Goal: Information Seeking & Learning: Learn about a topic

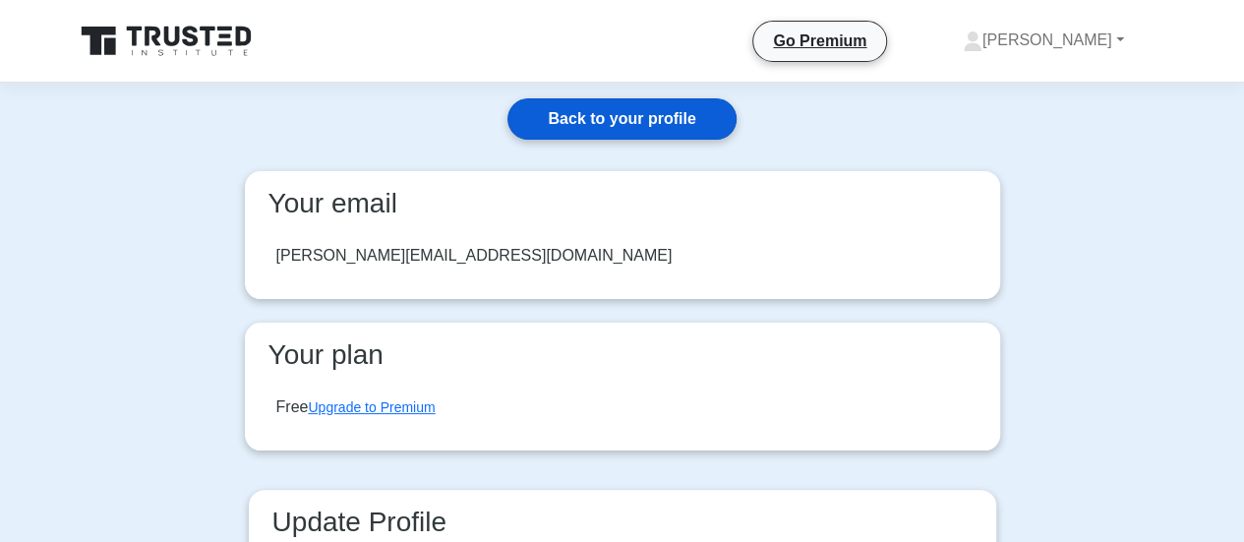
click at [615, 115] on link "Back to your profile" at bounding box center [622, 118] width 228 height 41
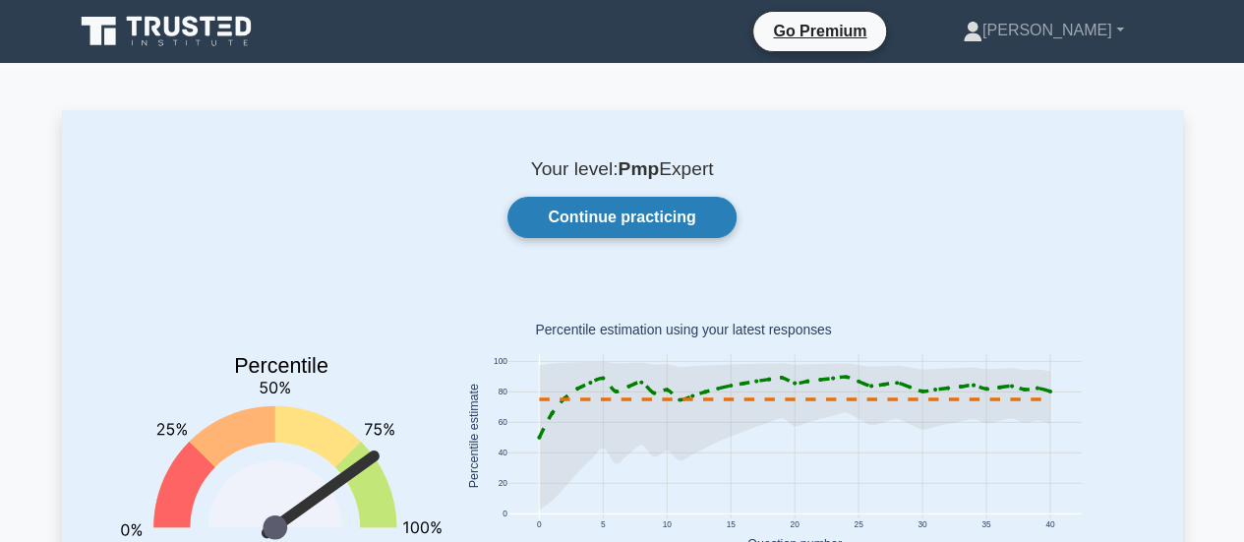
click at [600, 215] on link "Continue practicing" at bounding box center [622, 217] width 228 height 41
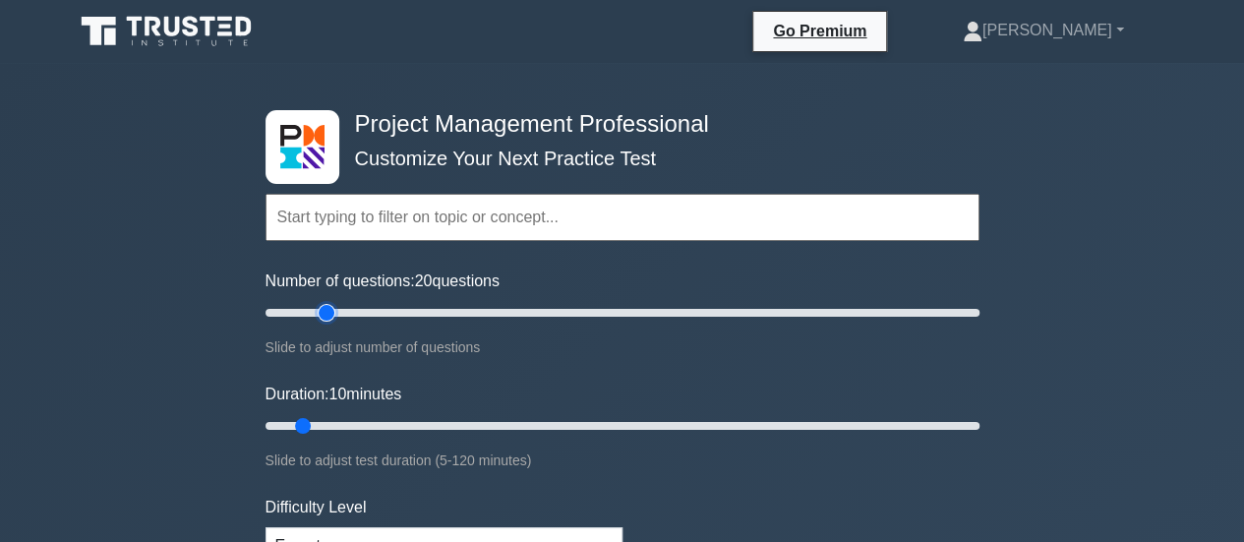
type input "20"
click at [327, 314] on input "Number of questions: 20 questions" at bounding box center [623, 313] width 714 height 24
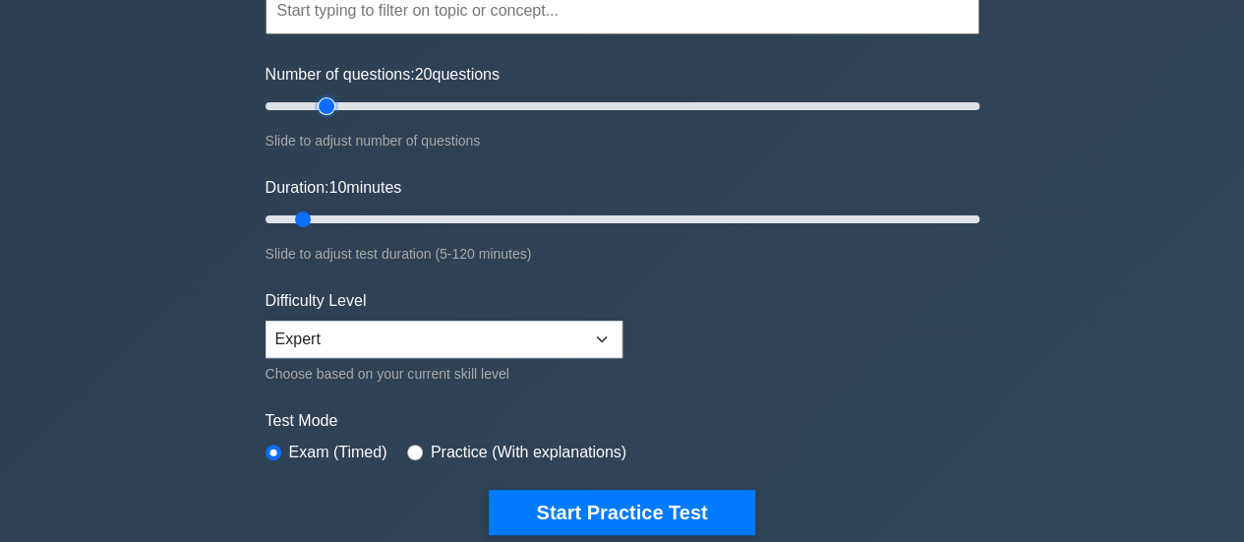
scroll to position [208, 0]
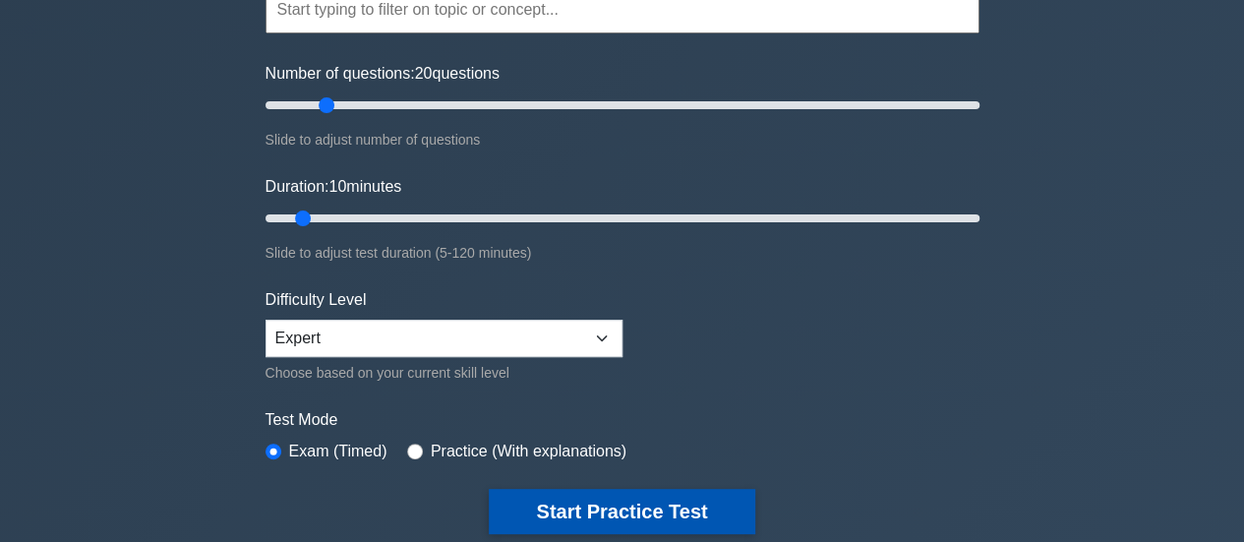
click at [553, 499] on button "Start Practice Test" at bounding box center [622, 511] width 266 height 45
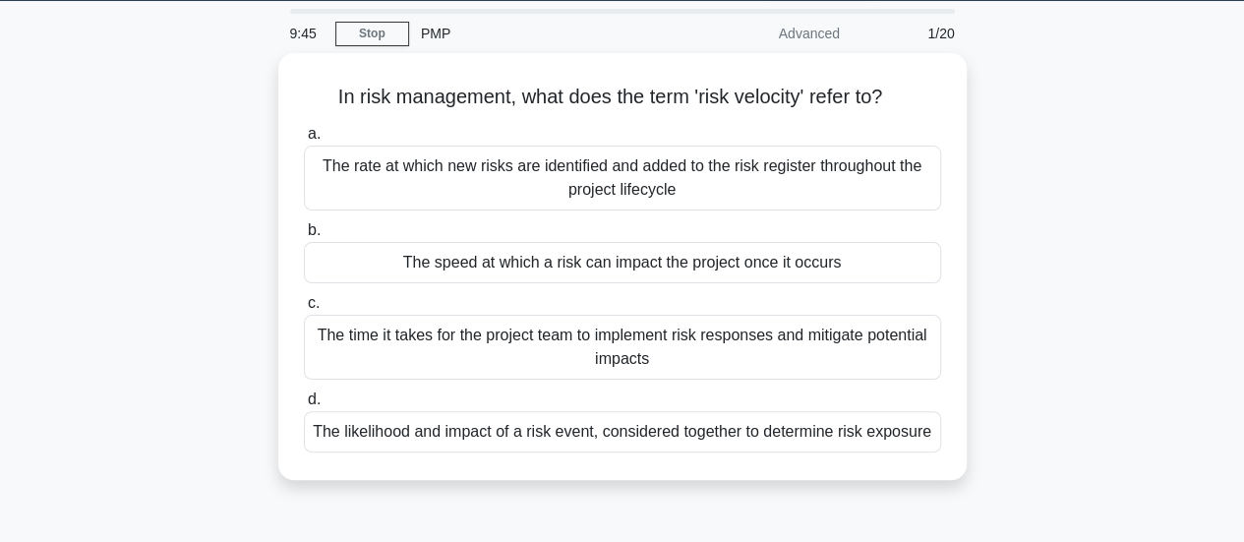
scroll to position [63, 0]
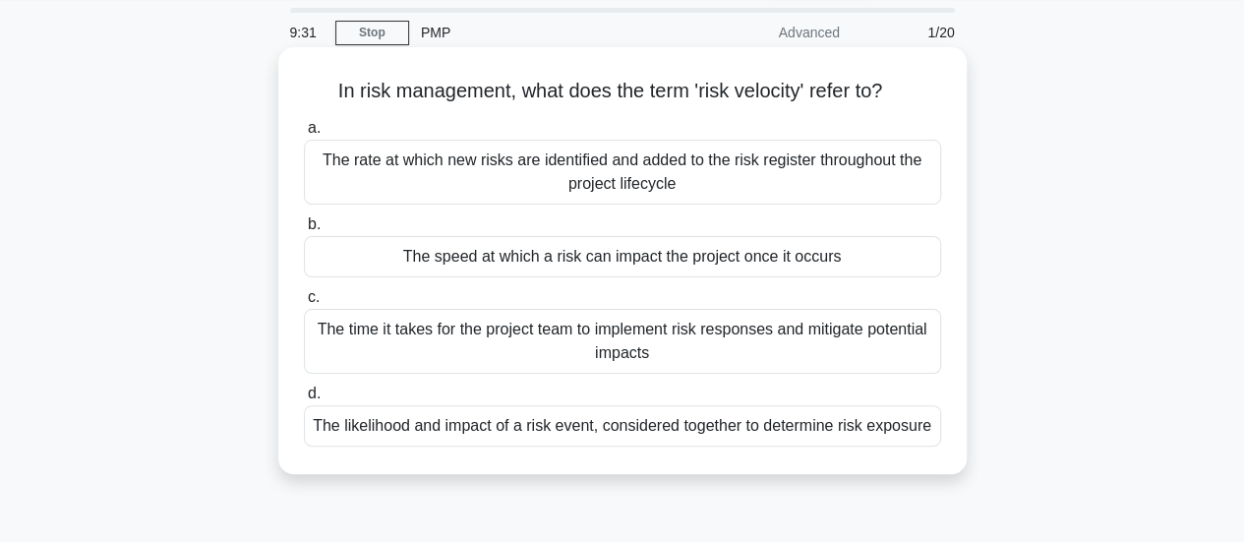
click at [519, 265] on div "The speed at which a risk can impact the project once it occurs" at bounding box center [622, 256] width 637 height 41
click at [304, 231] on input "b. The speed at which a risk can impact the project once it occurs" at bounding box center [304, 224] width 0 height 13
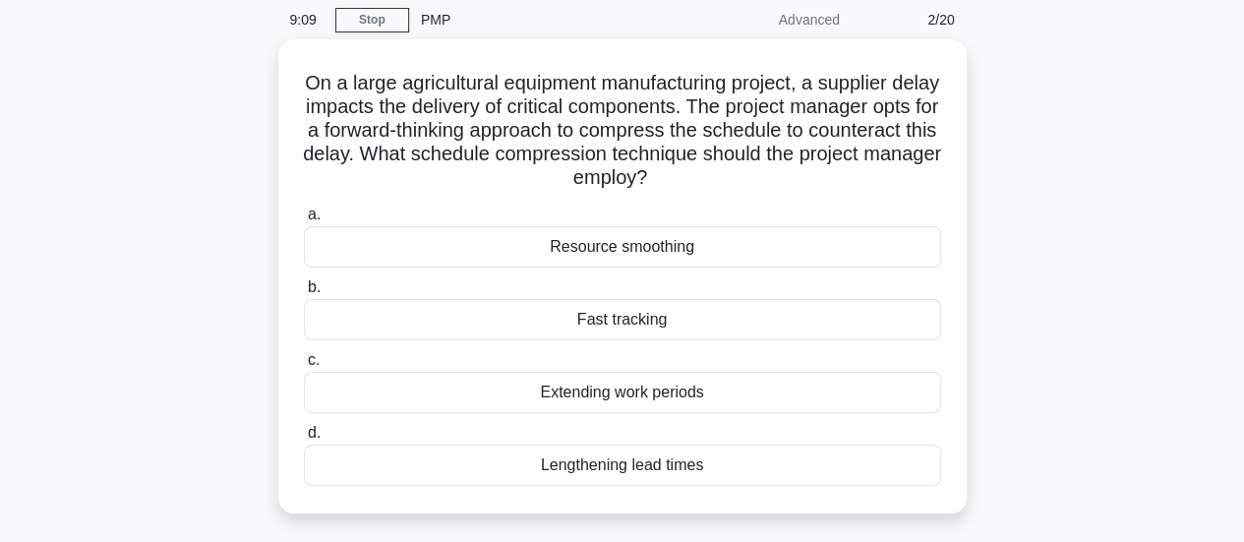
scroll to position [77, 0]
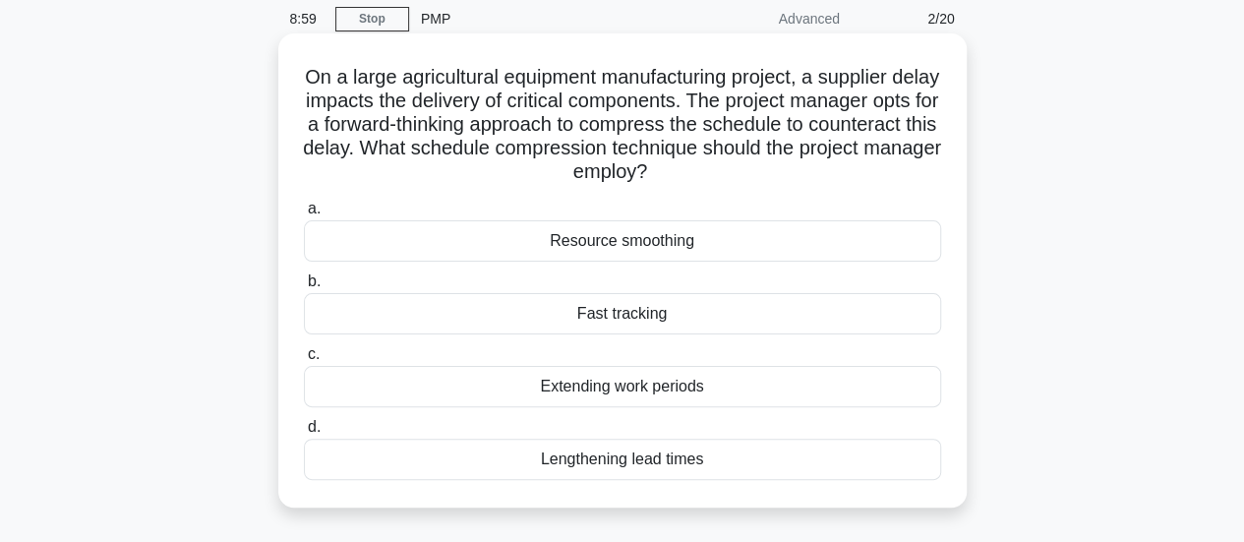
click at [580, 316] on div "Fast tracking" at bounding box center [622, 313] width 637 height 41
click at [304, 288] on input "b. Fast tracking" at bounding box center [304, 281] width 0 height 13
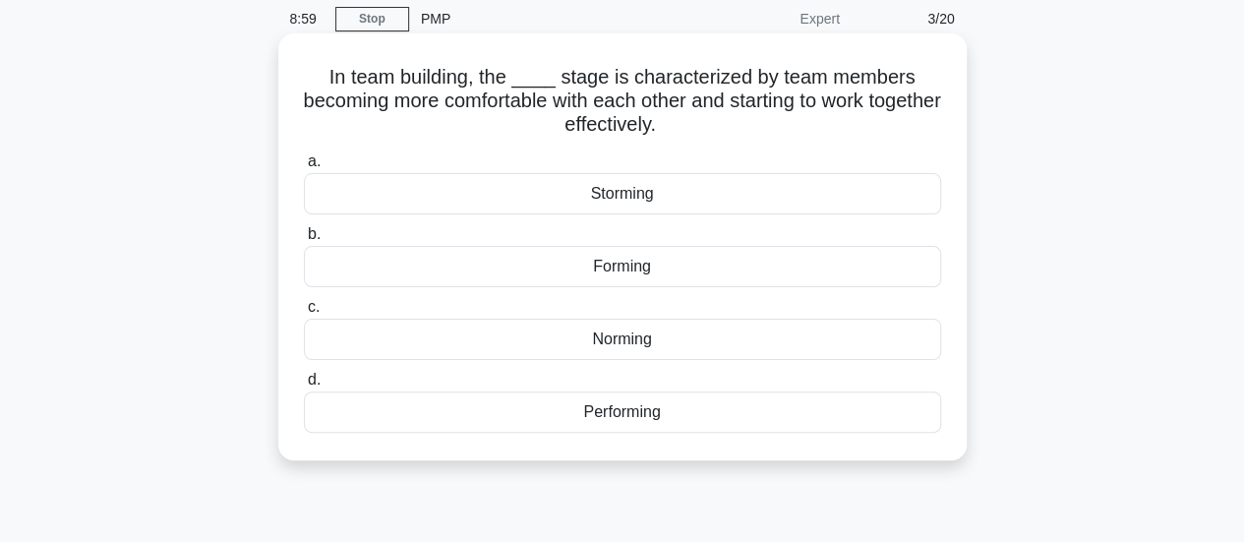
scroll to position [0, 0]
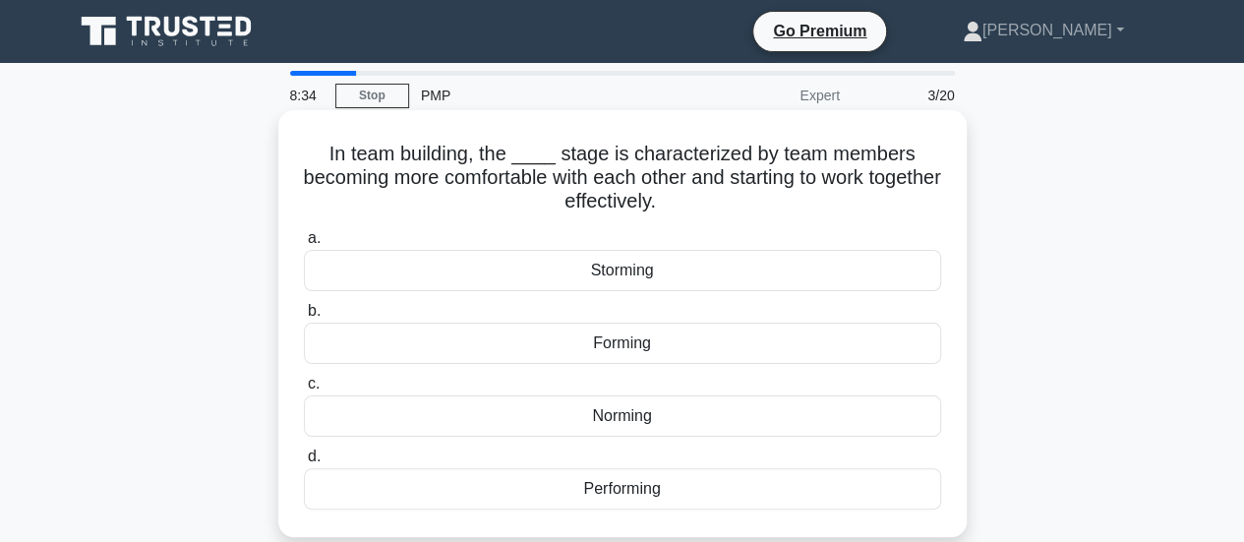
click at [588, 499] on div "Performing" at bounding box center [622, 488] width 637 height 41
click at [304, 463] on input "d. Performing" at bounding box center [304, 457] width 0 height 13
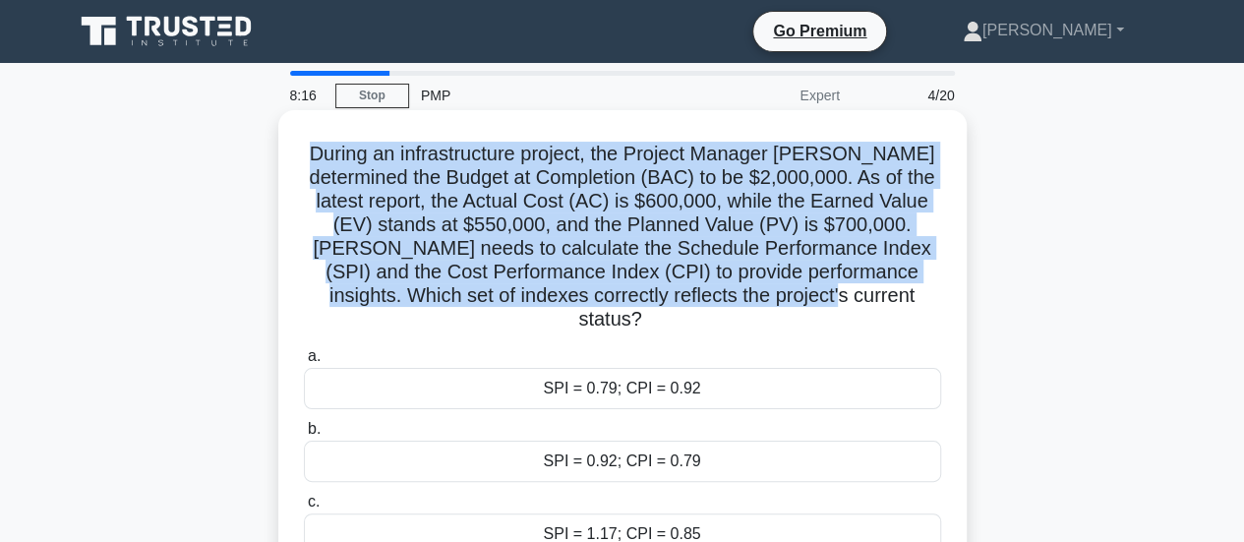
drag, startPoint x: 855, startPoint y: 298, endPoint x: 292, endPoint y: 150, distance: 582.0
click at [292, 150] on div "During an infrastructure project, the Project Manager John determined the Budge…" at bounding box center [622, 382] width 673 height 529
copy h5 "During an infrastructure project, the Project Manager John determined the Budge…"
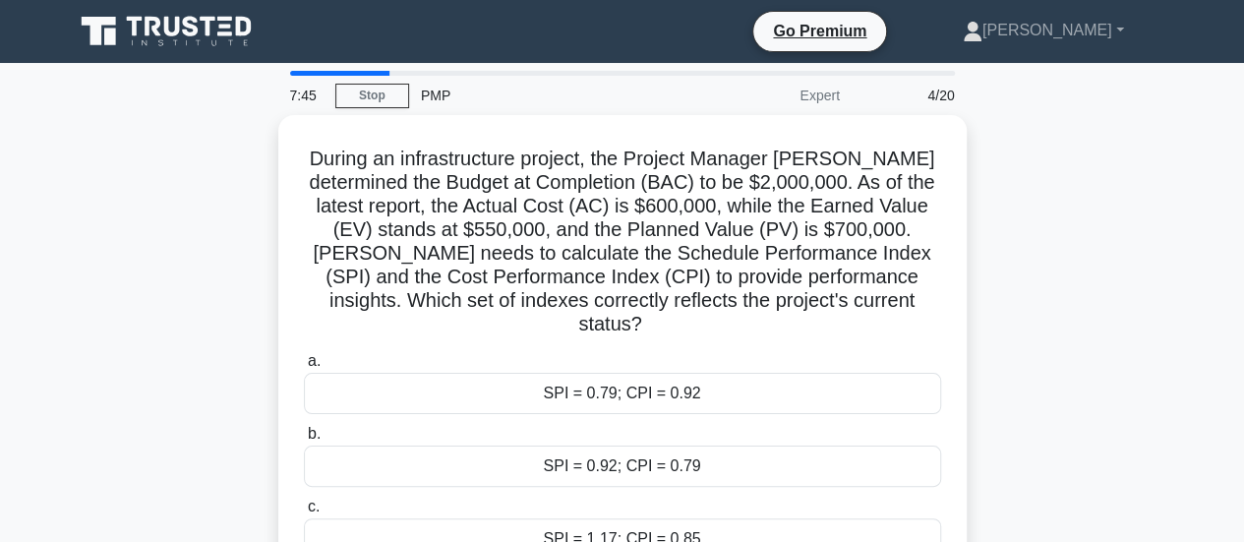
click at [174, 380] on div "During an infrastructure project, the Project Manager John determined the Budge…" at bounding box center [622, 399] width 1121 height 569
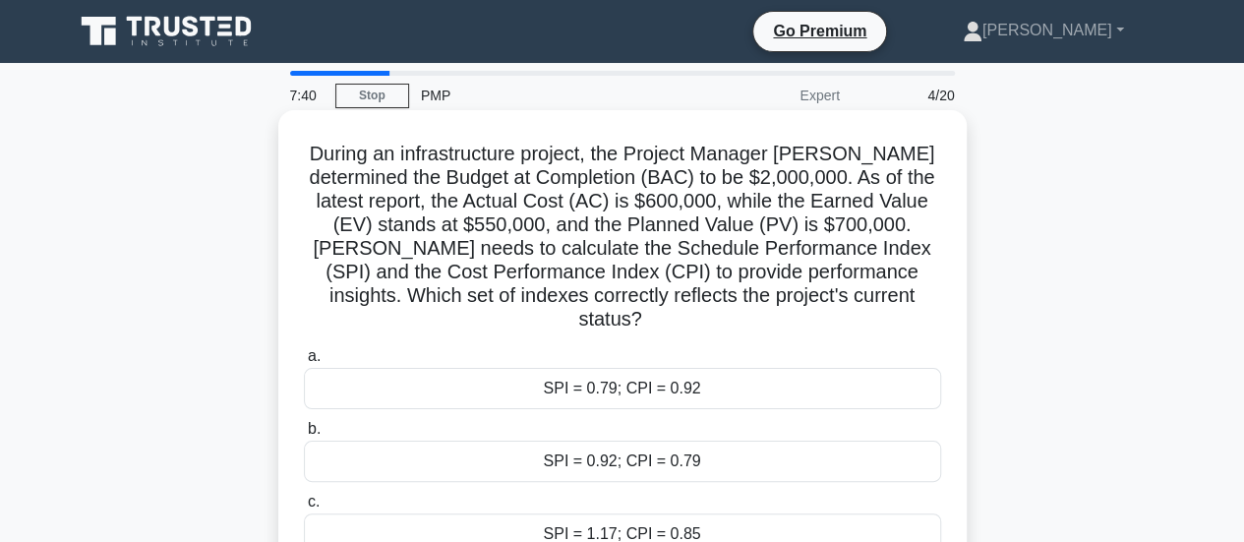
click at [570, 369] on div "SPI = 0.79; CPI = 0.92" at bounding box center [622, 388] width 637 height 41
click at [304, 363] on input "a. SPI = 0.79; CPI = 0.92" at bounding box center [304, 356] width 0 height 13
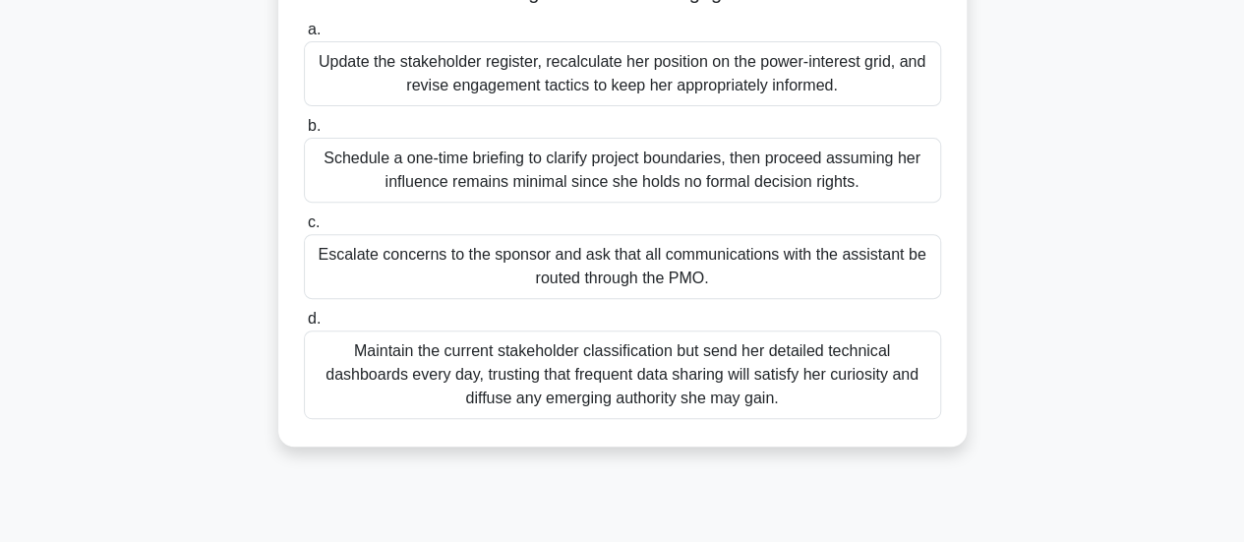
scroll to position [309, 0]
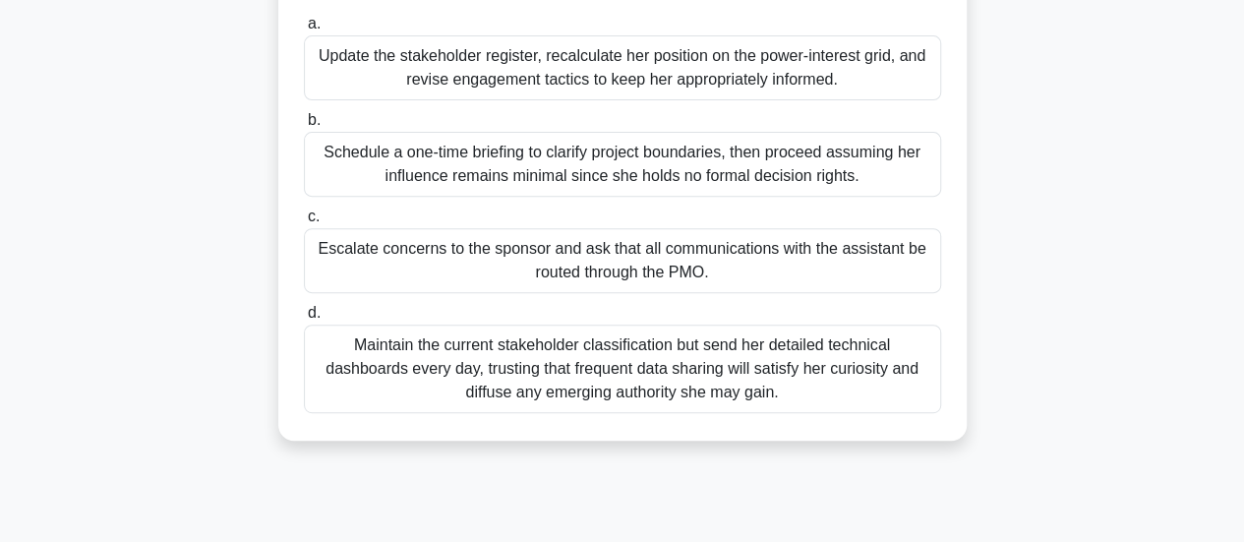
click at [513, 372] on div "Maintain the current stakeholder classification but send her detailed technical…" at bounding box center [622, 369] width 637 height 89
click at [304, 320] on input "d. Maintain the current stakeholder classification but send her detailed techni…" at bounding box center [304, 313] width 0 height 13
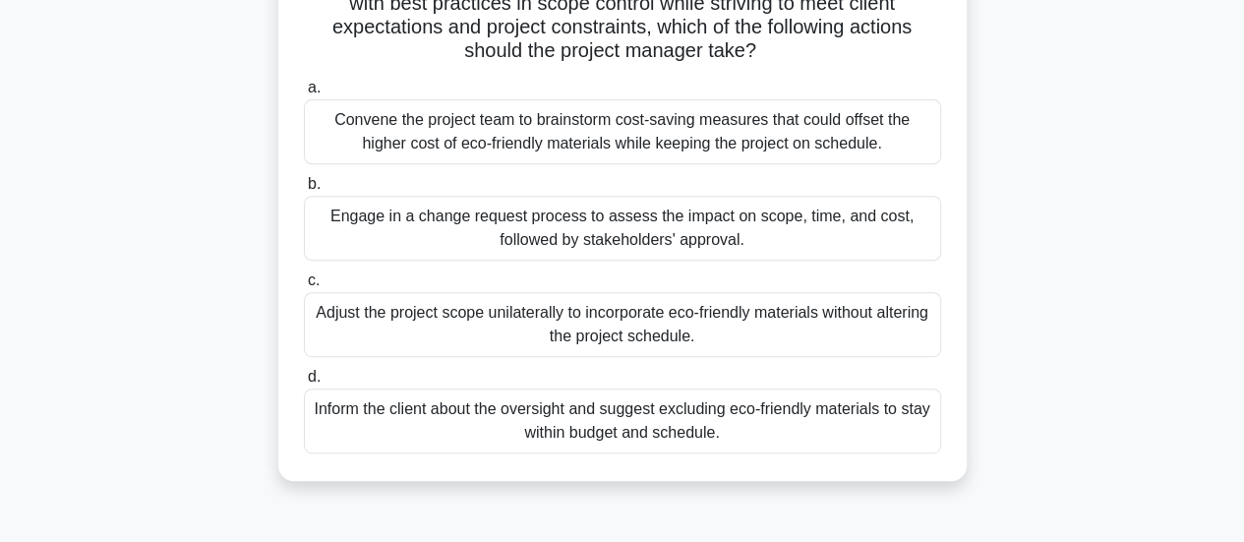
scroll to position [343, 0]
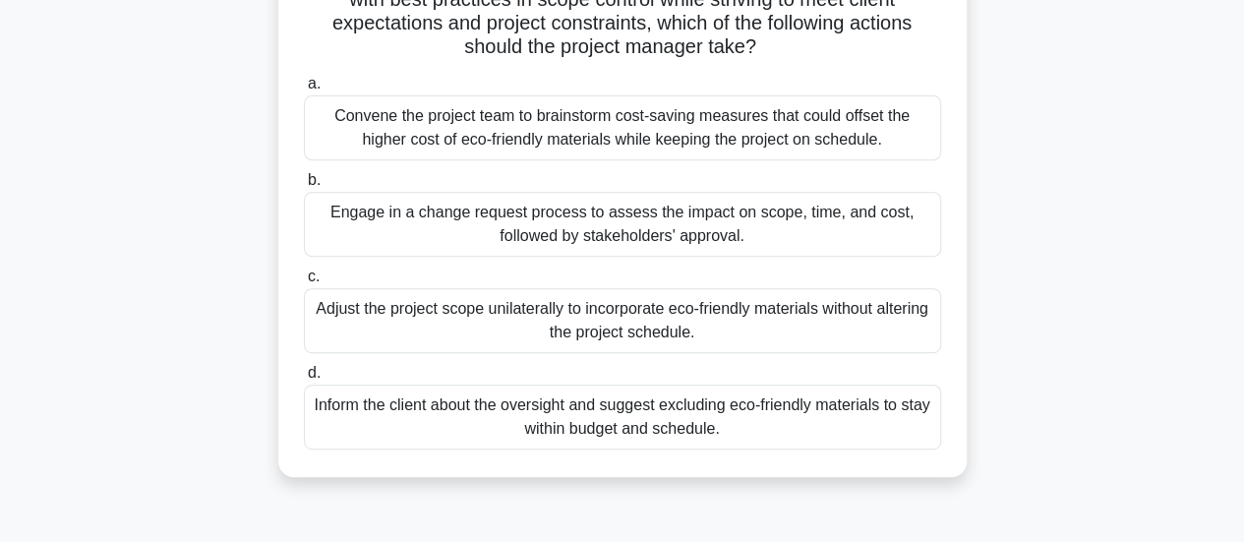
click at [465, 160] on div "Convene the project team to brainstorm cost-saving measures that could offset t…" at bounding box center [622, 127] width 637 height 65
click at [304, 91] on input "a. Convene the project team to brainstorm cost-saving measures that could offse…" at bounding box center [304, 84] width 0 height 13
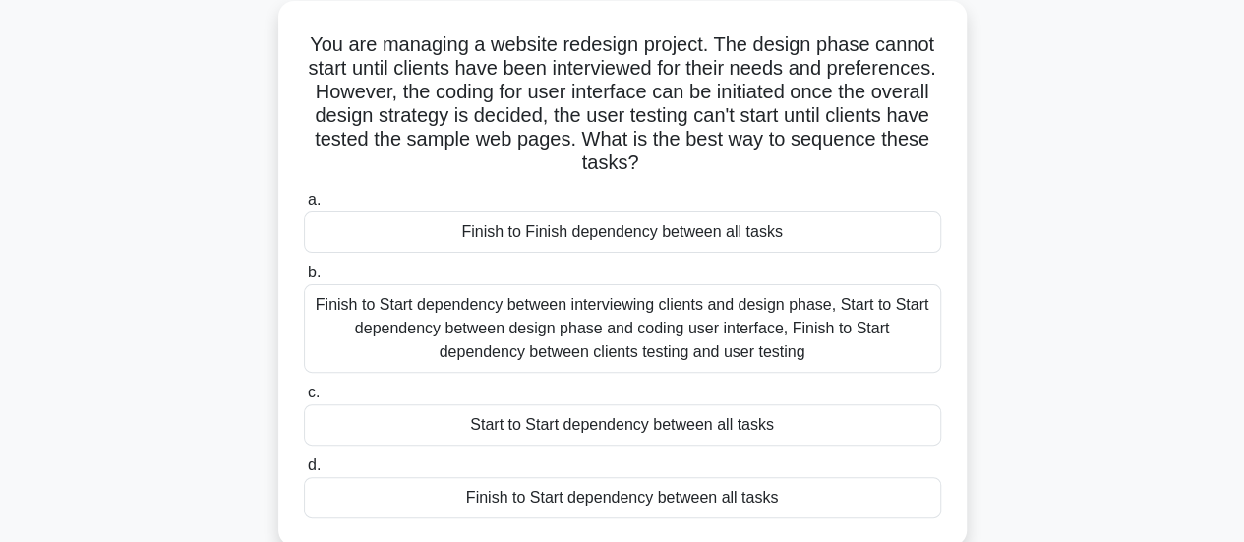
scroll to position [116, 0]
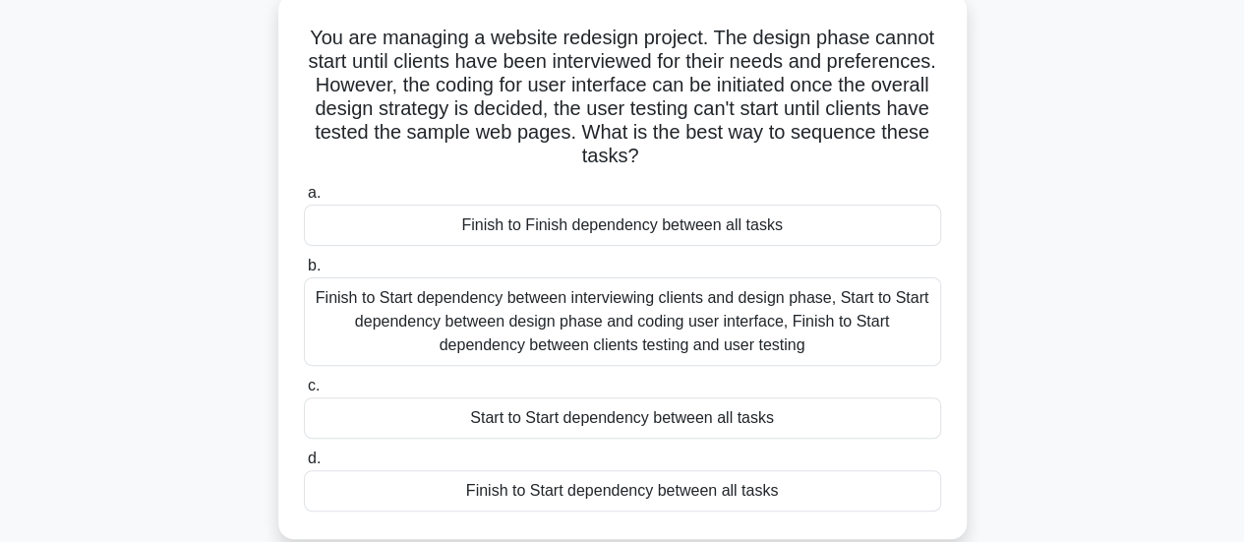
click at [551, 490] on div "Finish to Start dependency between all tasks" at bounding box center [622, 490] width 637 height 41
click at [304, 465] on input "d. Finish to Start dependency between all tasks" at bounding box center [304, 459] width 0 height 13
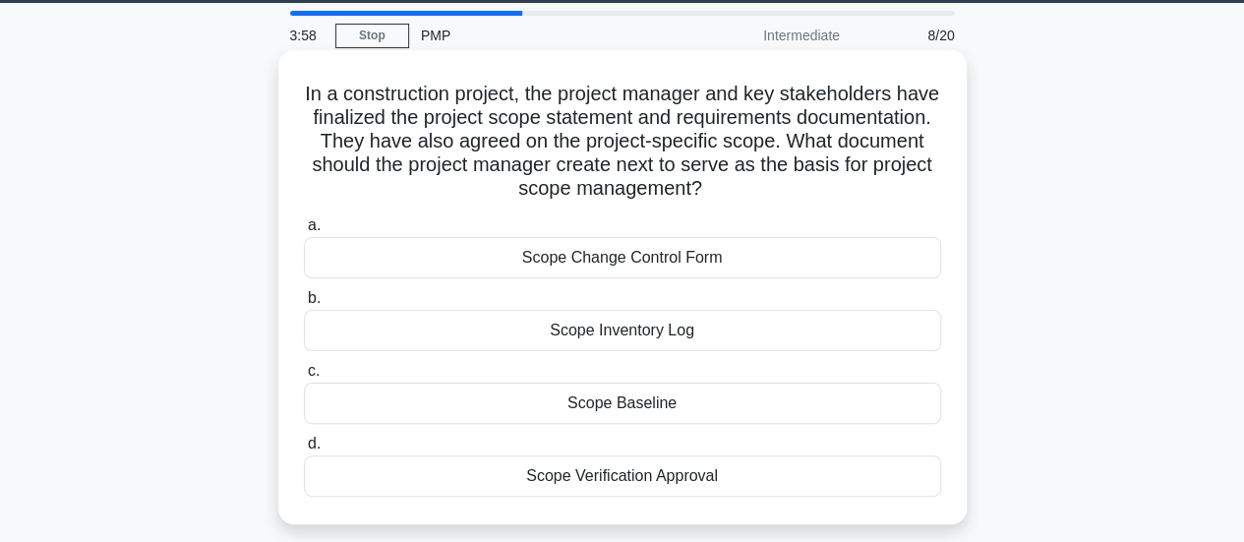
scroll to position [75, 0]
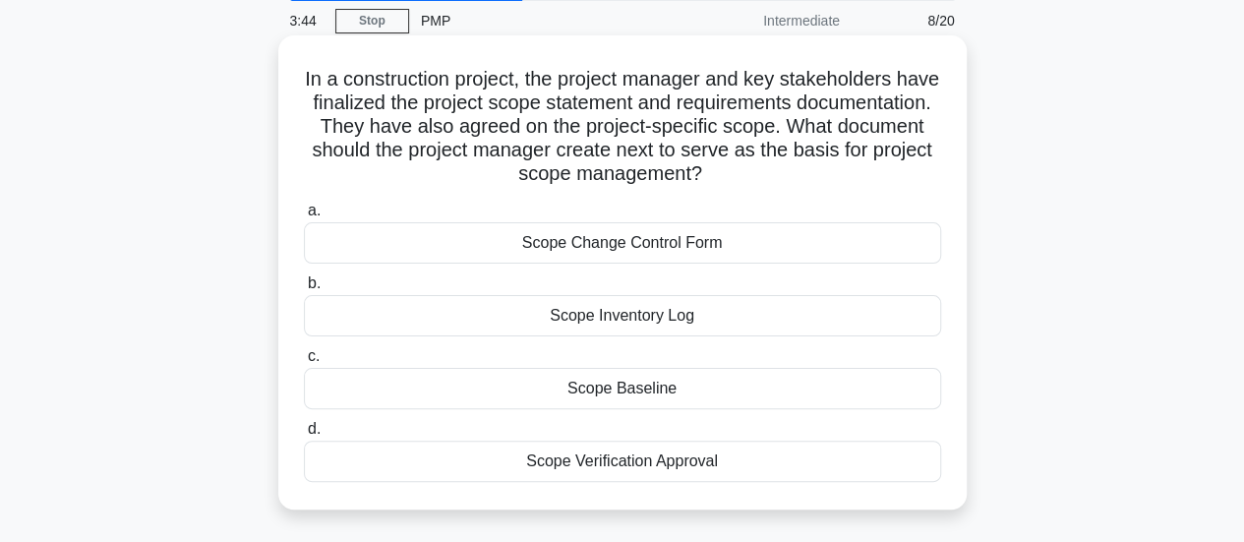
click at [519, 404] on div "Scope Baseline" at bounding box center [622, 388] width 637 height 41
click at [304, 363] on input "c. Scope Baseline" at bounding box center [304, 356] width 0 height 13
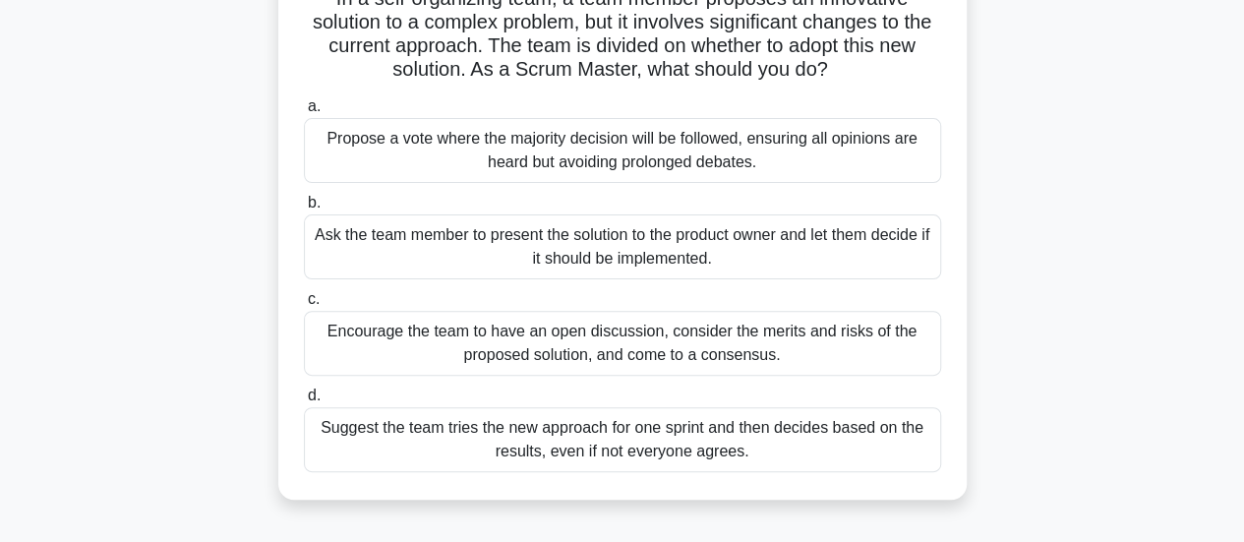
scroll to position [161, 0]
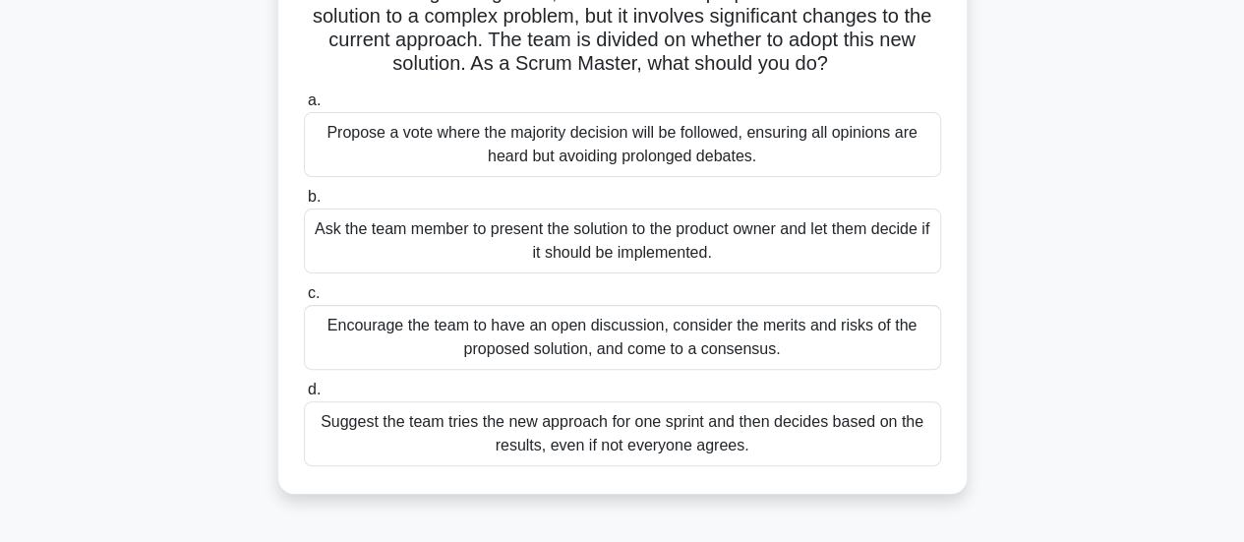
click at [423, 349] on div "Encourage the team to have an open discussion, consider the merits and risks of…" at bounding box center [622, 337] width 637 height 65
click at [304, 300] on input "c. Encourage the team to have an open discussion, consider the merits and risks…" at bounding box center [304, 293] width 0 height 13
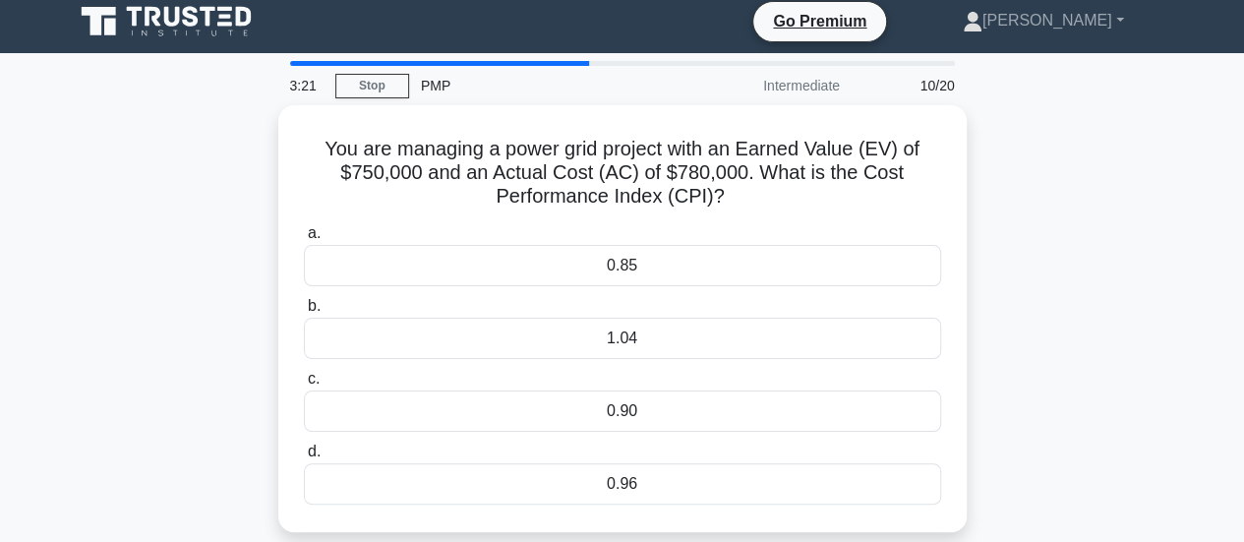
scroll to position [0, 0]
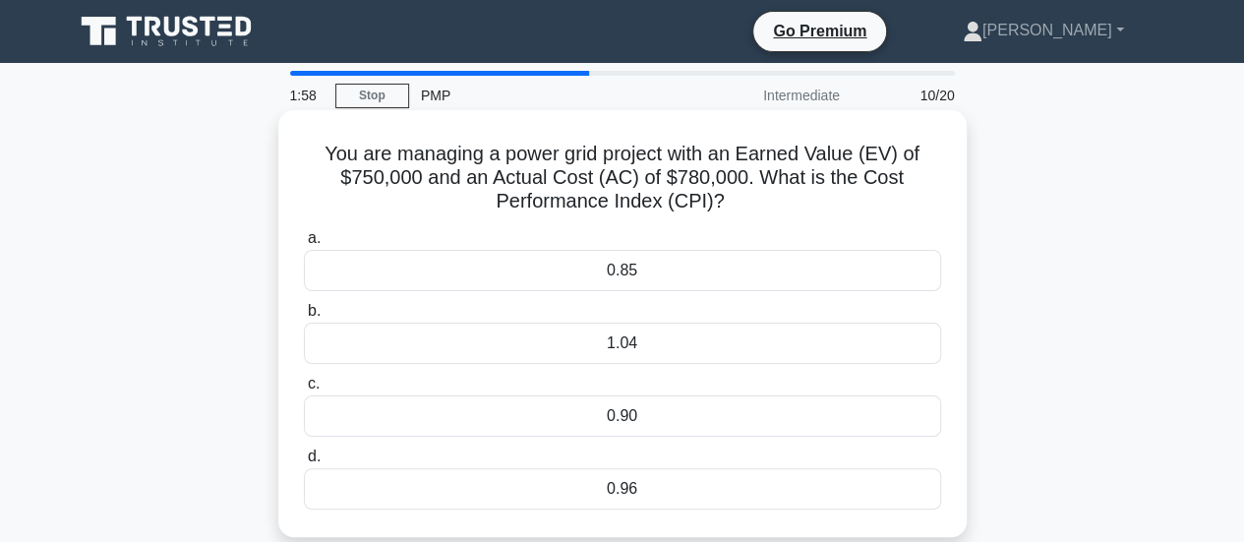
drag, startPoint x: 747, startPoint y: 201, endPoint x: 309, endPoint y: 117, distance: 445.7
click at [309, 117] on div "You are managing a power grid project with an Earned Value (EV) of $750,000 and…" at bounding box center [622, 323] width 689 height 427
copy h5 "You are managing a power grid project with an Earned Value (EV) of $750,000 and…"
click at [556, 491] on div "0.96" at bounding box center [622, 488] width 637 height 41
click at [304, 463] on input "d. 0.96" at bounding box center [304, 457] width 0 height 13
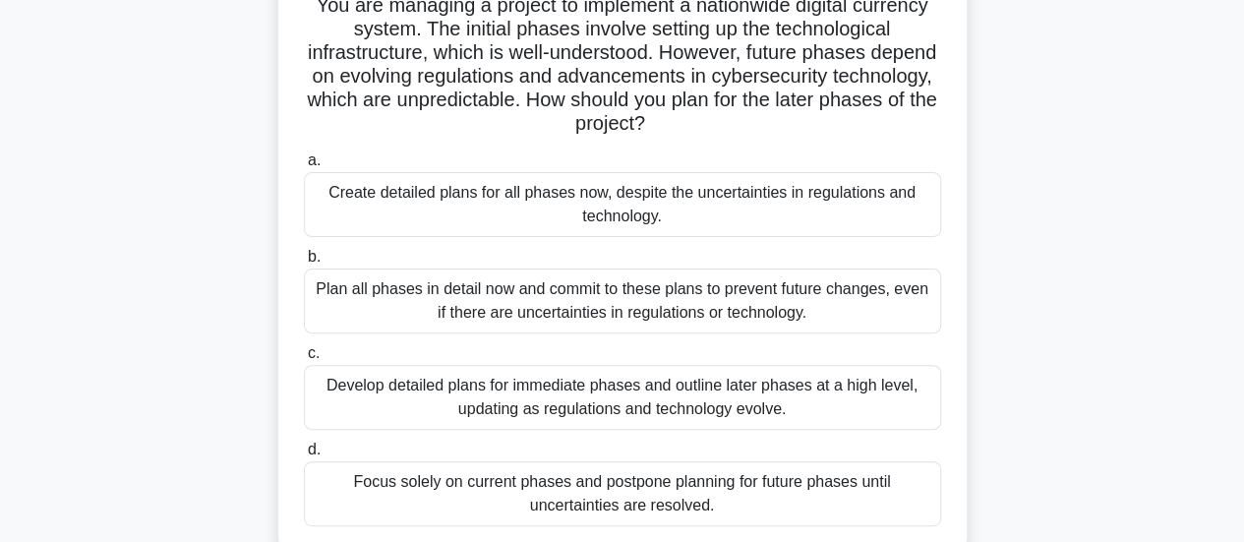
scroll to position [154, 0]
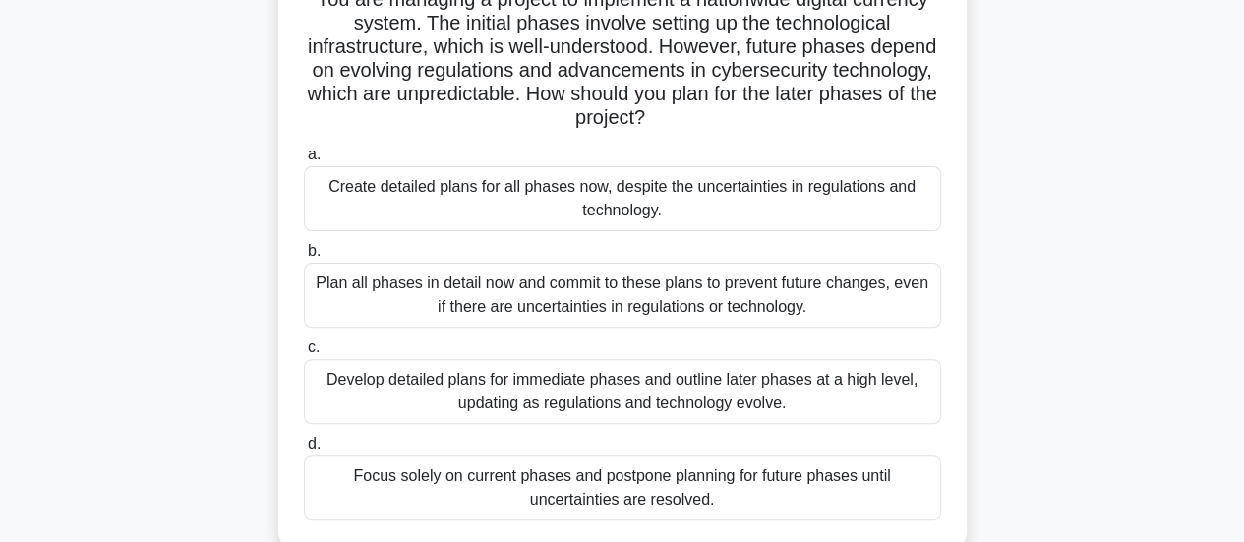
click at [419, 367] on div "Develop detailed plans for immediate phases and outline later phases at a high …" at bounding box center [622, 391] width 637 height 65
click at [304, 354] on input "c. Develop detailed plans for immediate phases and outline later phases at a hi…" at bounding box center [304, 347] width 0 height 13
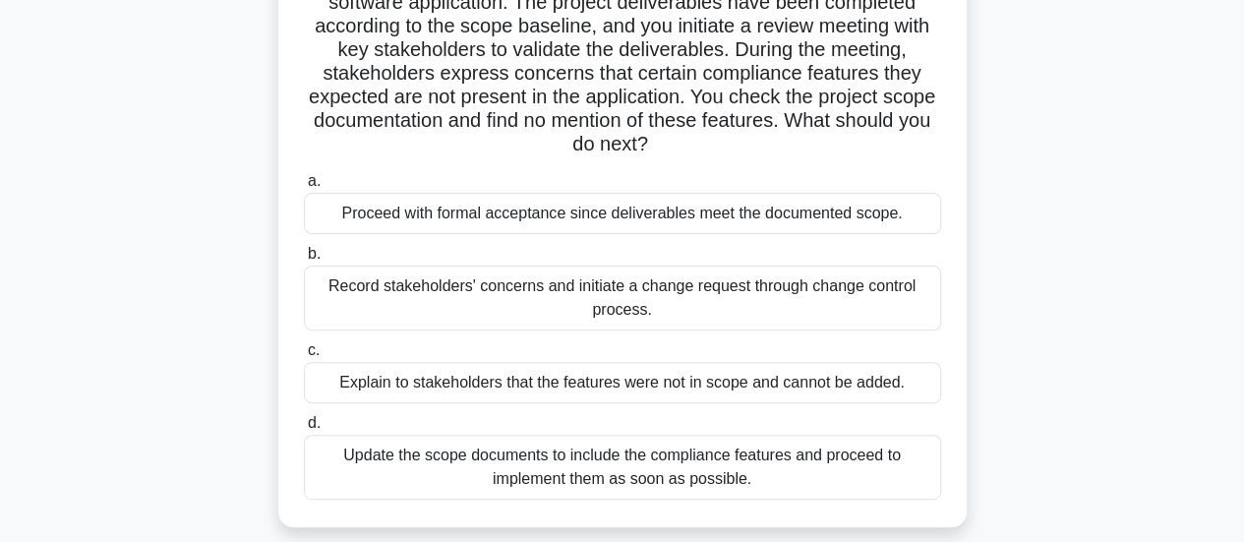
scroll to position [181, 0]
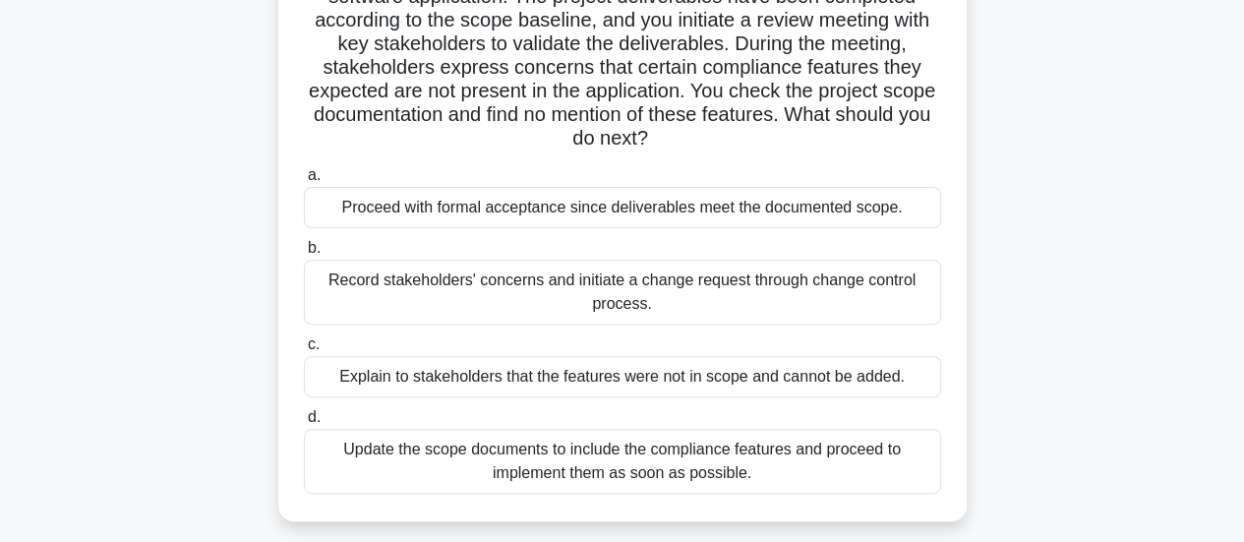
click at [517, 379] on div "Explain to stakeholders that the features were not in scope and cannot be added." at bounding box center [622, 376] width 637 height 41
click at [304, 351] on input "c. Explain to stakeholders that the features were not in scope and cannot be ad…" at bounding box center [304, 344] width 0 height 13
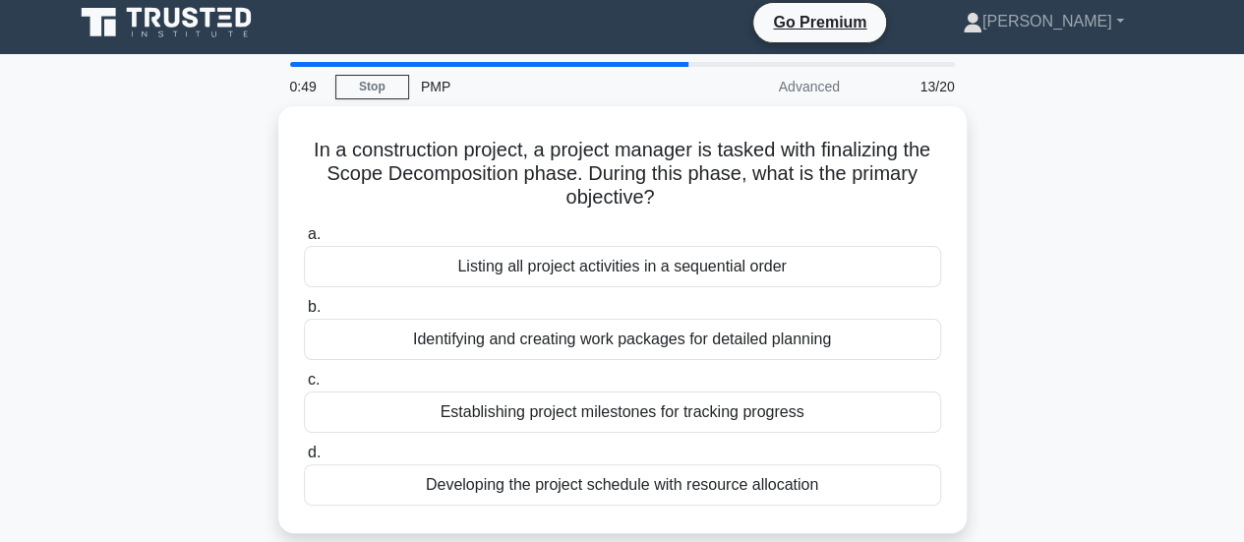
scroll to position [0, 0]
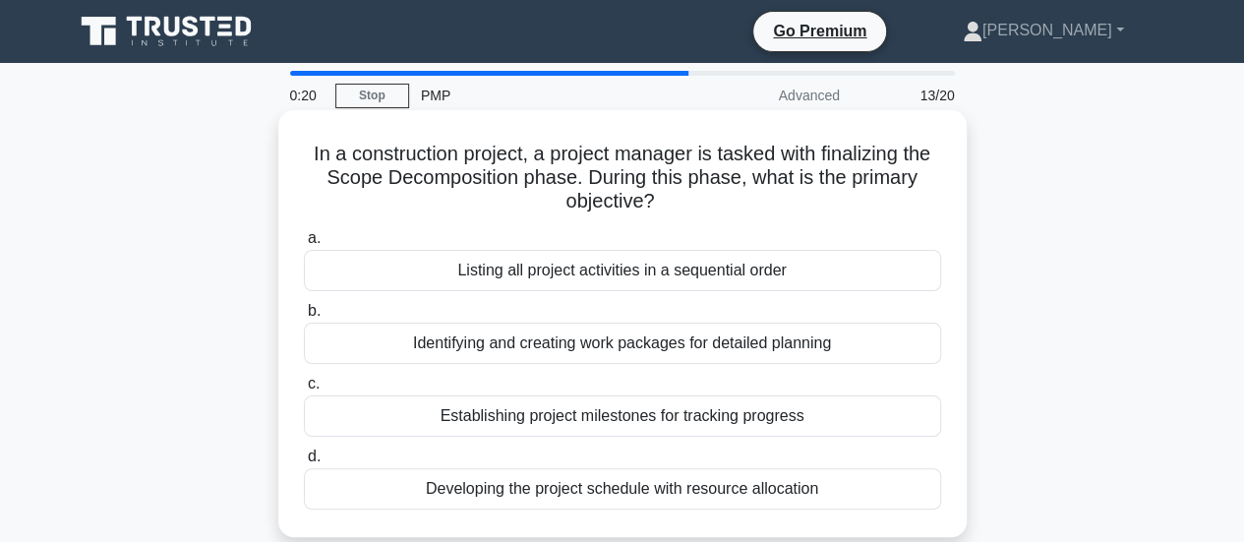
click at [532, 345] on div "Identifying and creating work packages for detailed planning" at bounding box center [622, 343] width 637 height 41
click at [304, 318] on input "b. Identifying and creating work packages for detailed planning" at bounding box center [304, 311] width 0 height 13
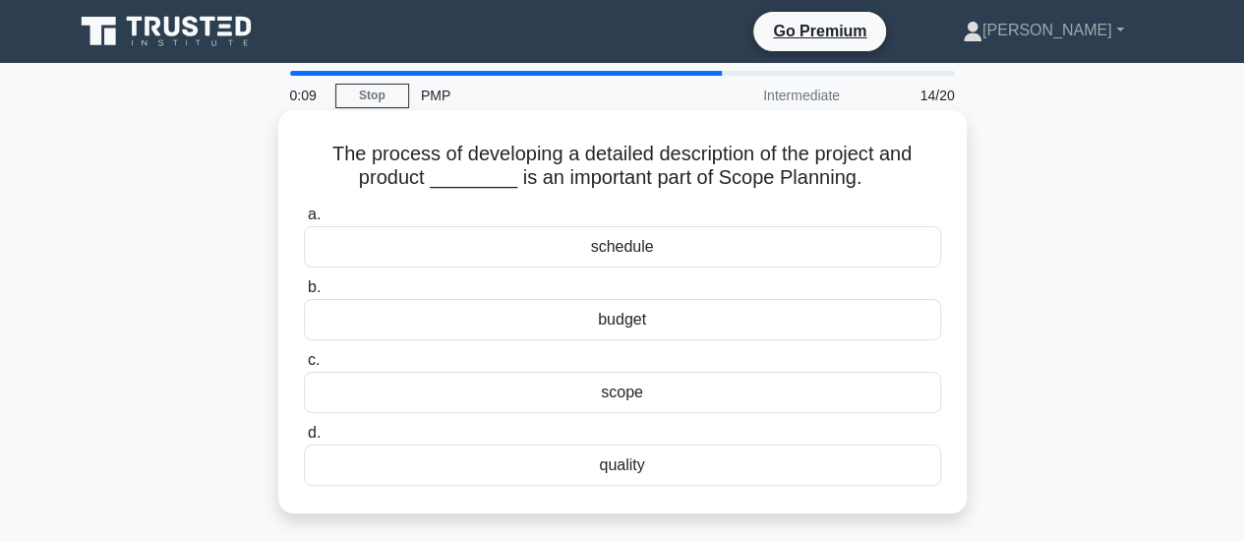
click at [597, 393] on div "scope" at bounding box center [622, 392] width 637 height 41
click at [304, 367] on input "c. scope" at bounding box center [304, 360] width 0 height 13
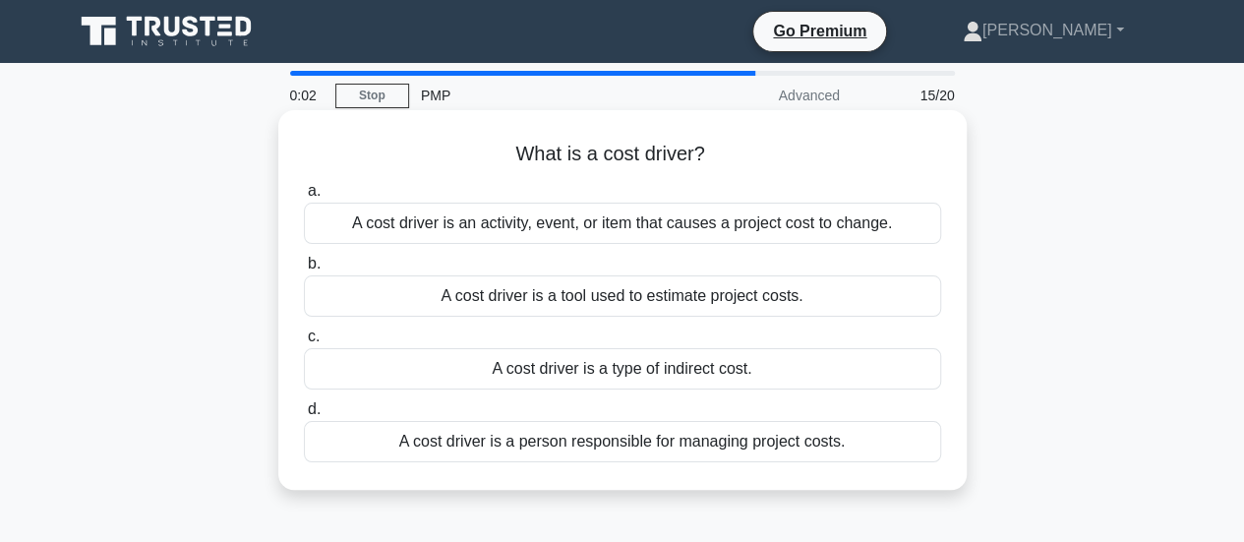
click at [555, 305] on div "A cost driver is a tool used to estimate project costs." at bounding box center [622, 295] width 637 height 41
click at [304, 271] on input "b. A cost driver is a tool used to estimate project costs." at bounding box center [304, 264] width 0 height 13
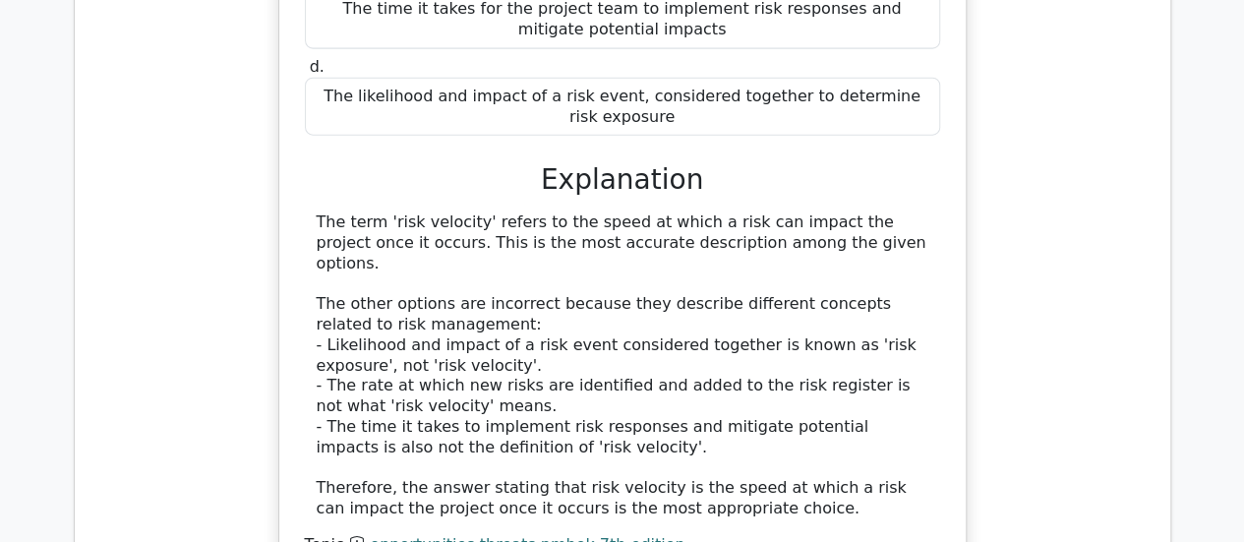
scroll to position [2736, 0]
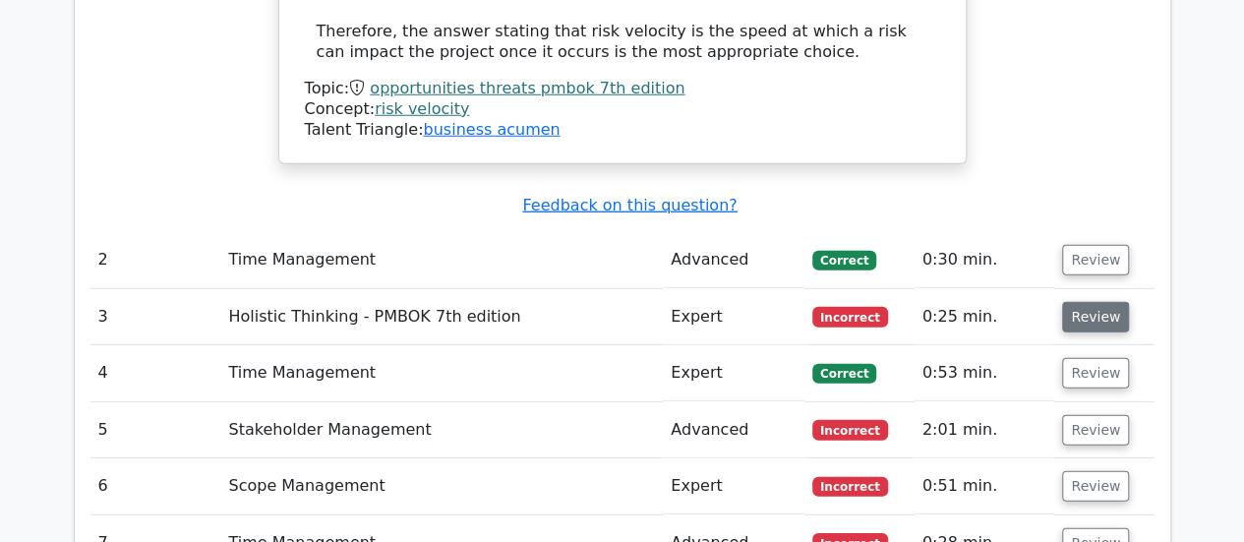
click at [1107, 302] on button "Review" at bounding box center [1095, 317] width 67 height 30
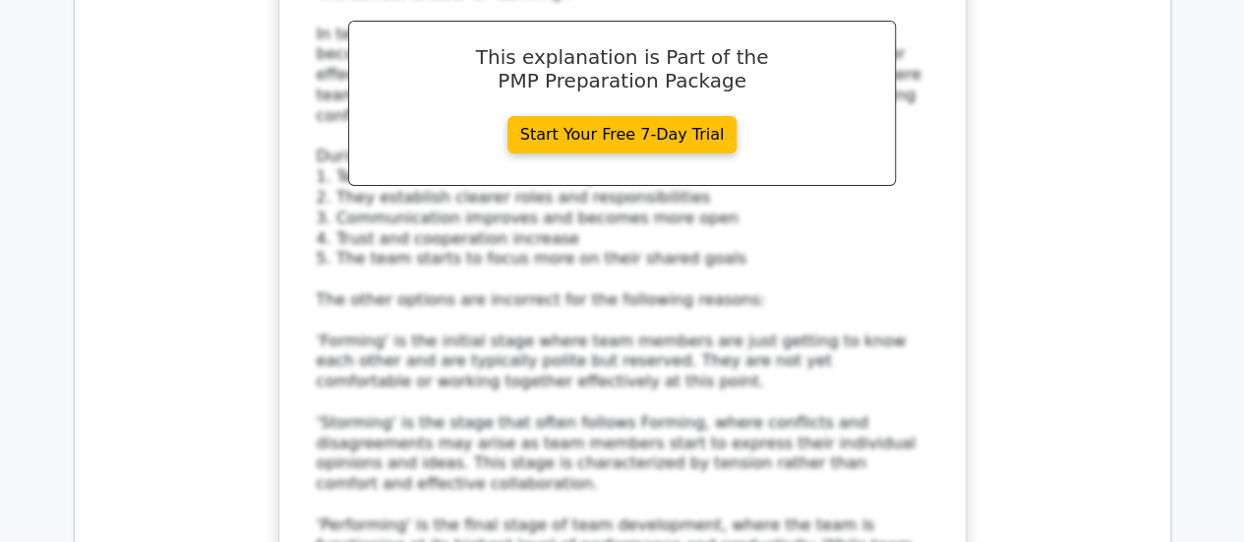
scroll to position [3922, 0]
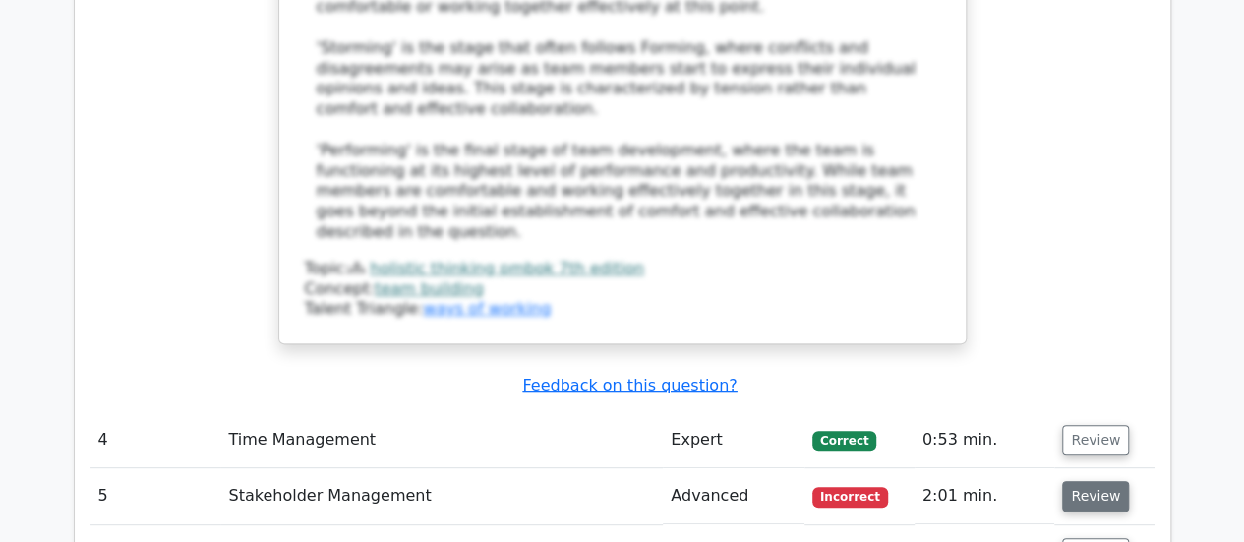
click at [1096, 481] on button "Review" at bounding box center [1095, 496] width 67 height 30
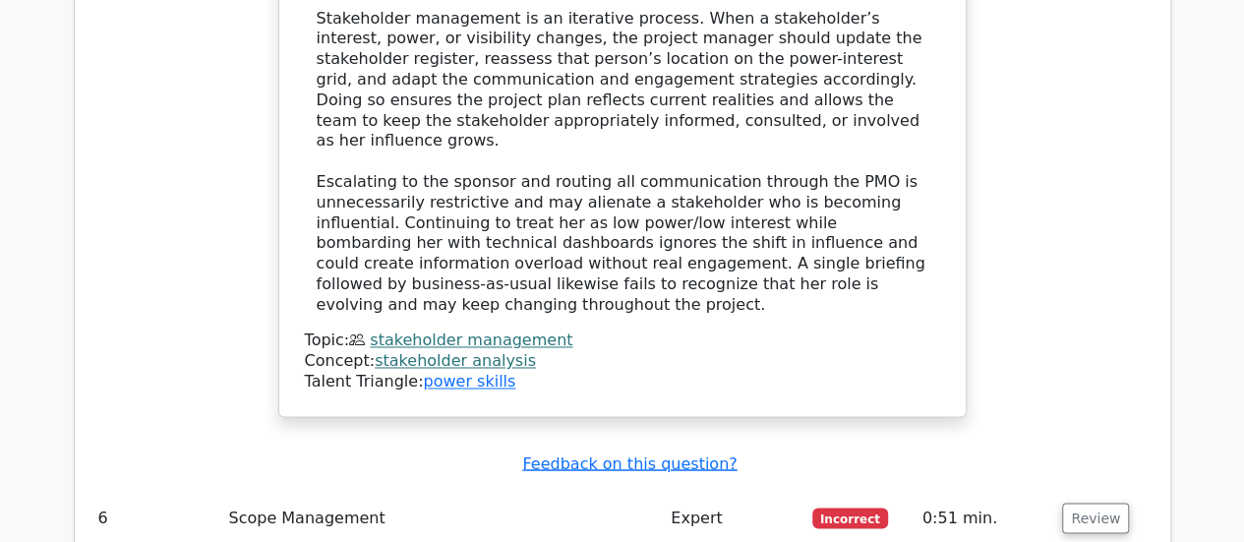
scroll to position [5147, 0]
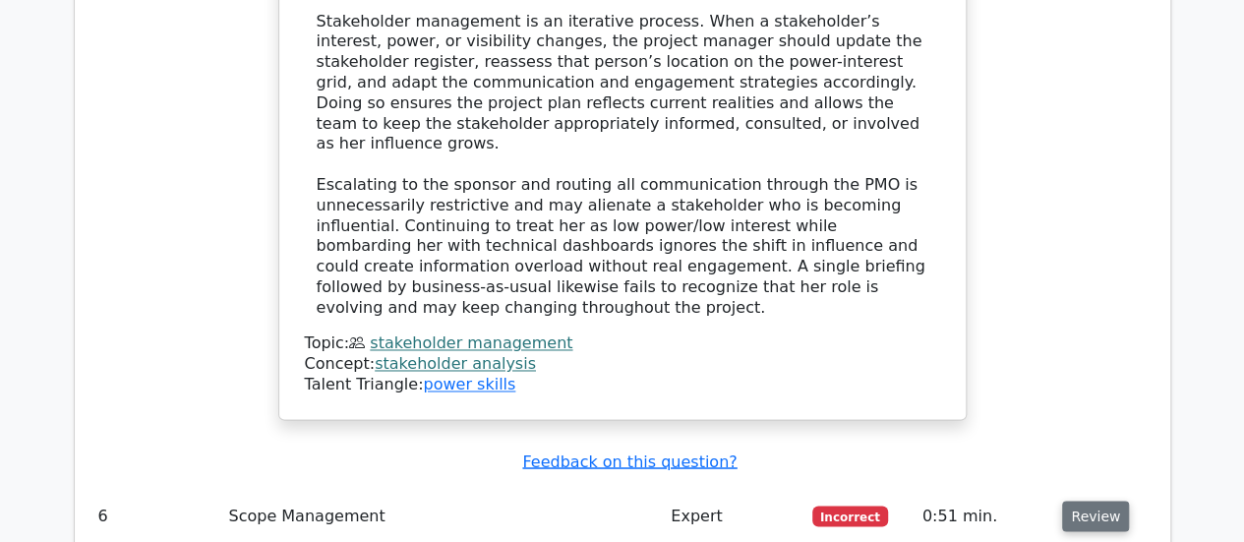
click at [1082, 501] on button "Review" at bounding box center [1095, 516] width 67 height 30
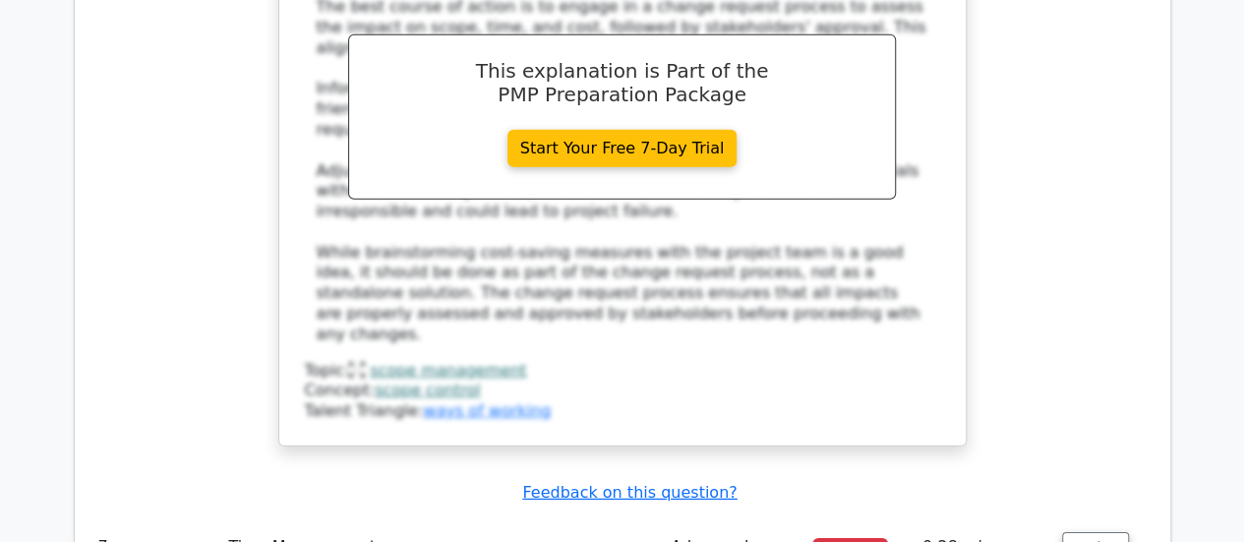
scroll to position [6499, 0]
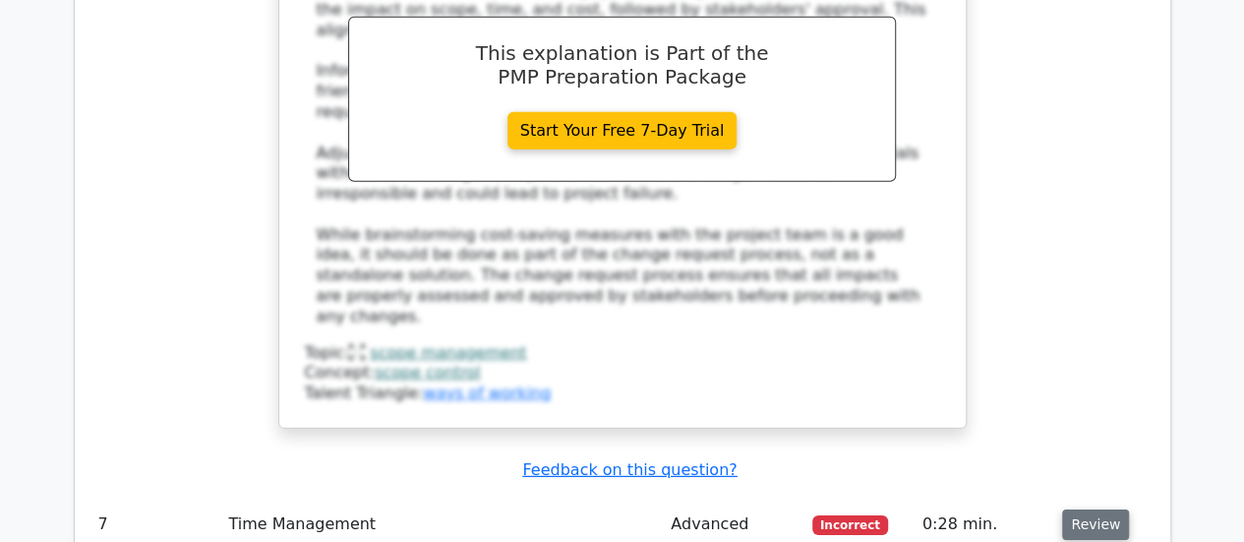
click at [1098, 510] on button "Review" at bounding box center [1095, 525] width 67 height 30
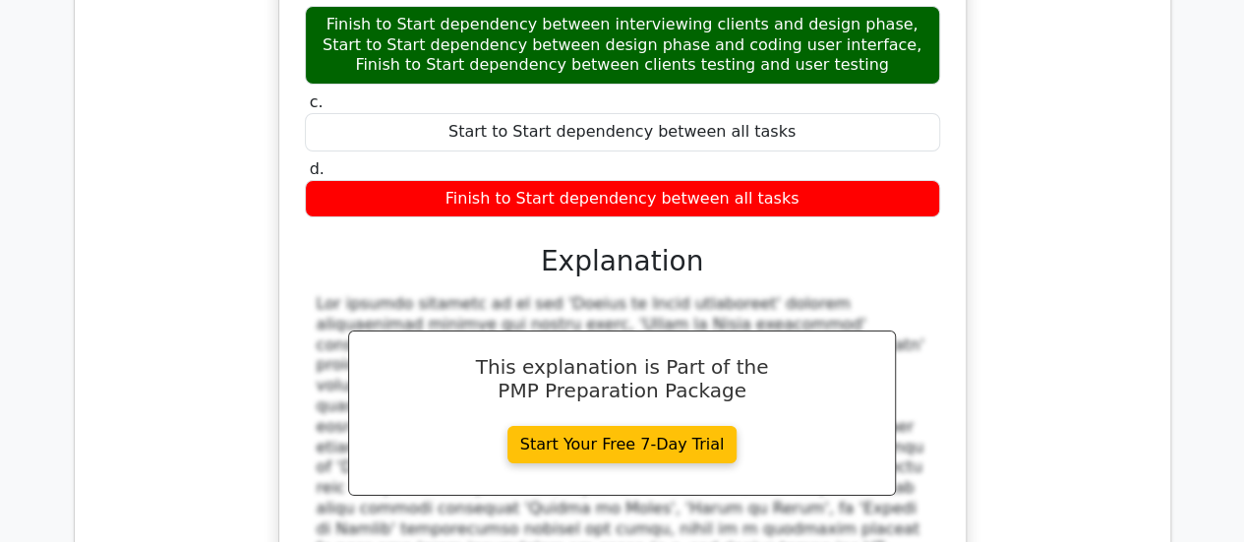
scroll to position [7681, 0]
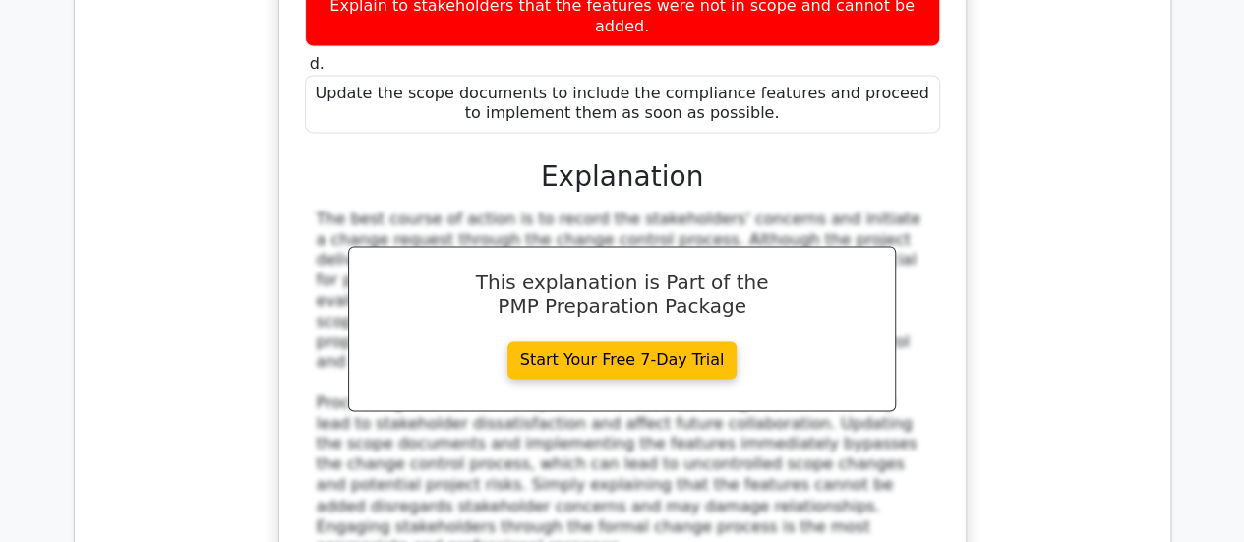
scroll to position [8836, 0]
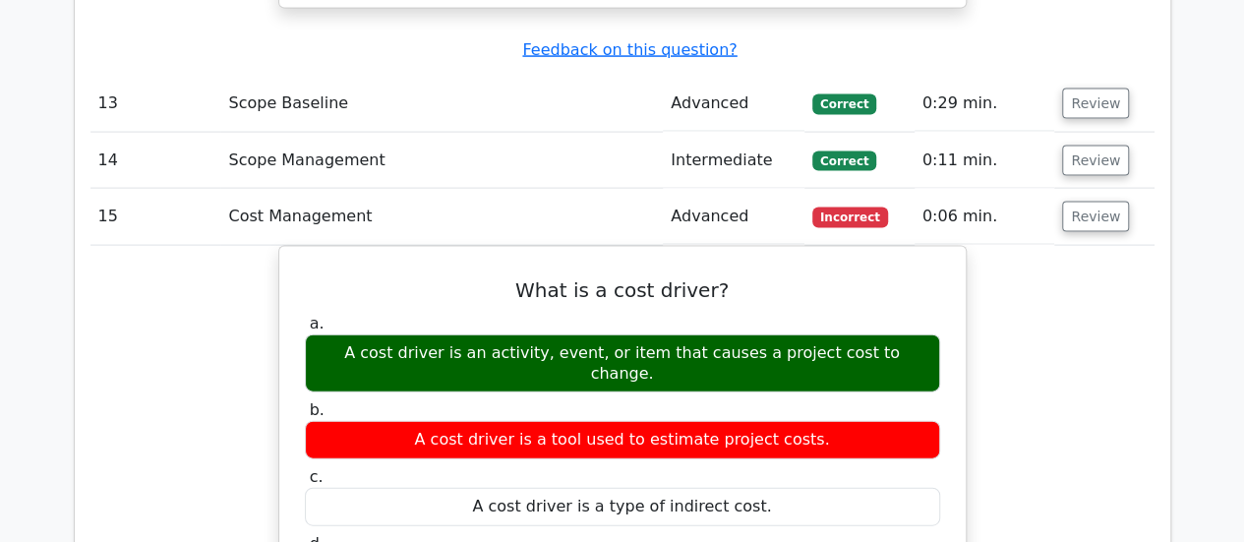
scroll to position [9513, 0]
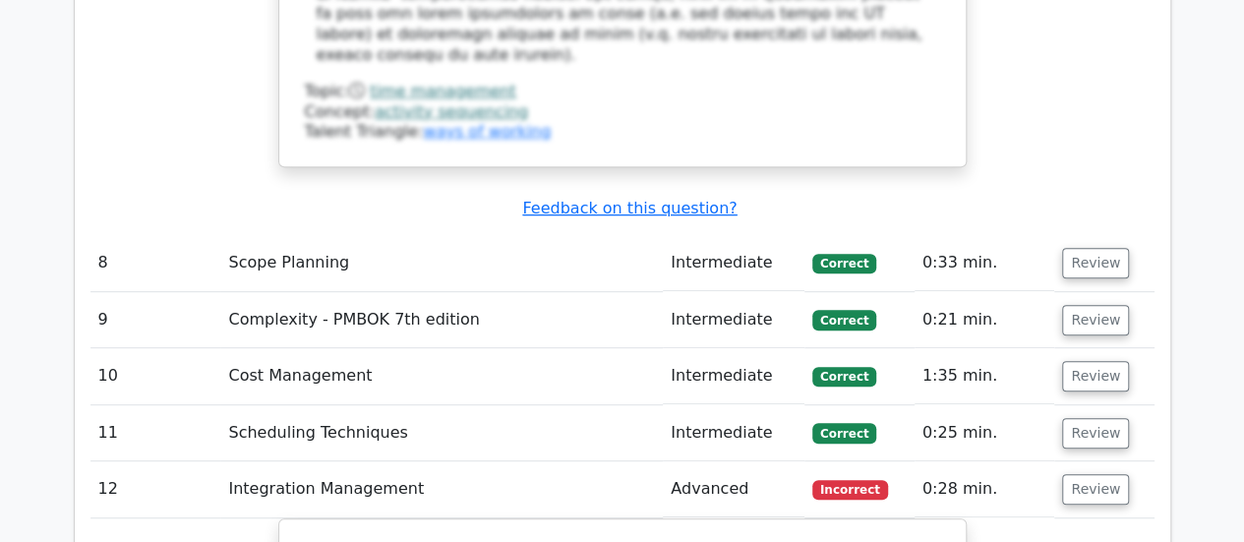
scroll to position [7856, 0]
drag, startPoint x: 745, startPoint y: 294, endPoint x: 321, endPoint y: 129, distance: 455.1
copy h5 "You are a project manager overseeing the development of a new financial softwar…"
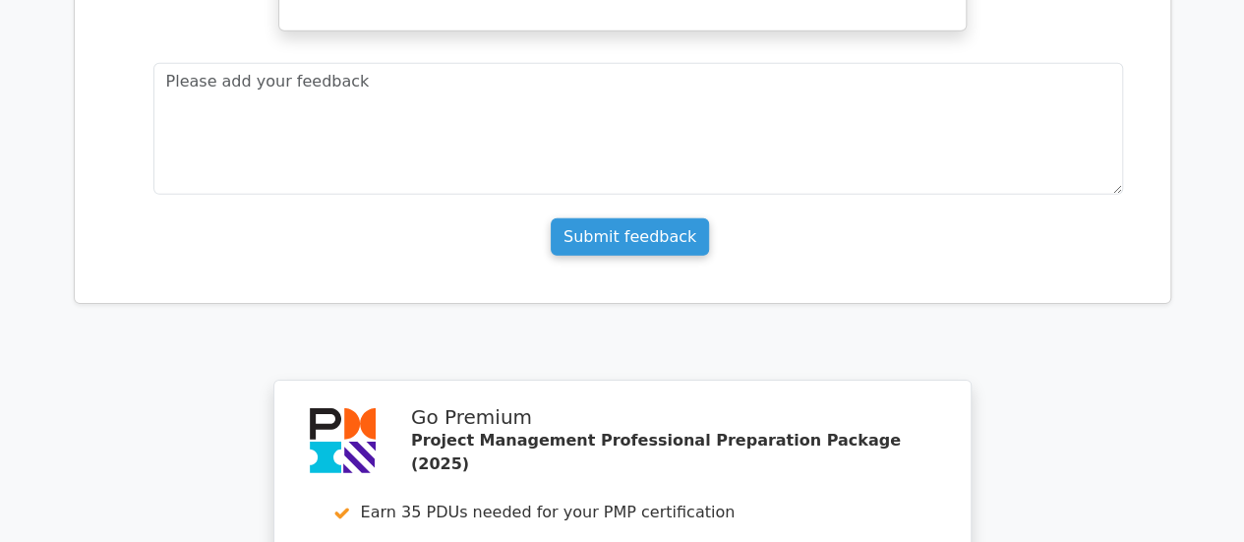
scroll to position [10578, 0]
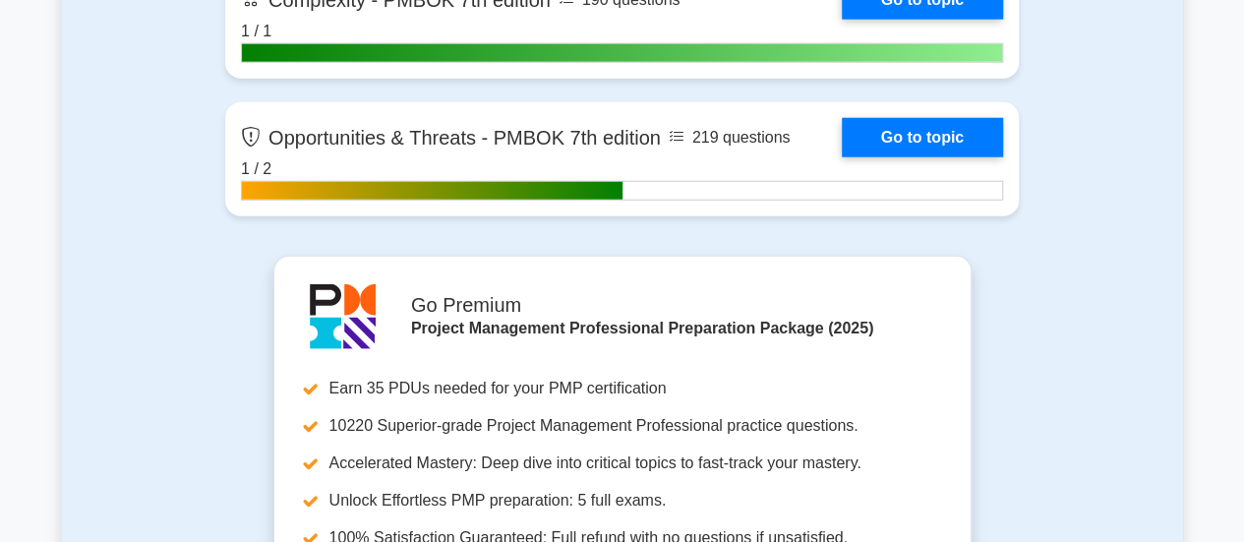
scroll to position [6219, 0]
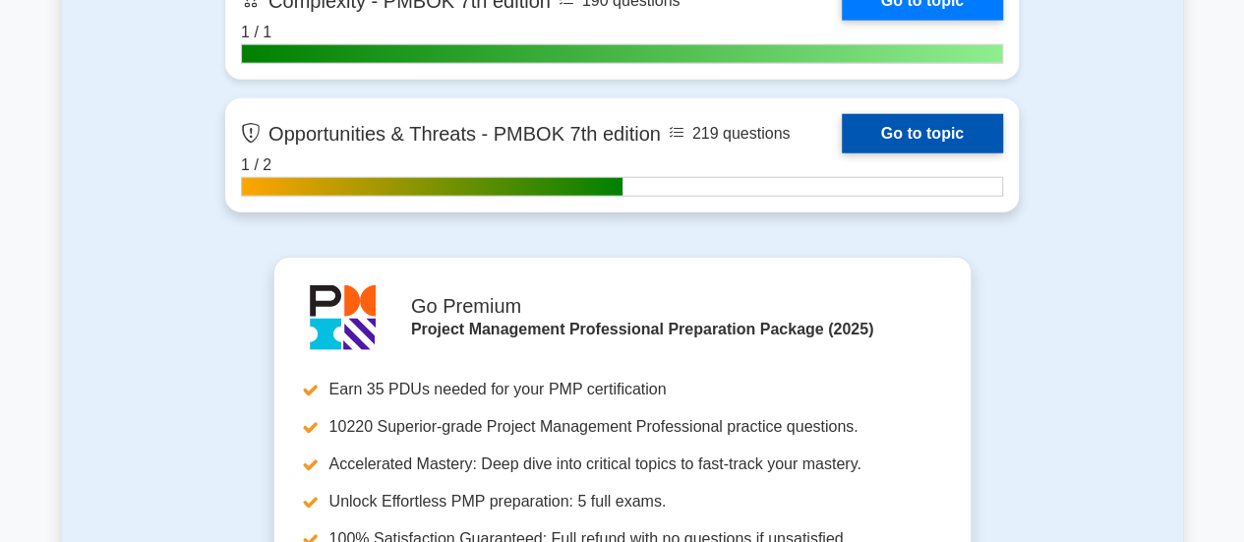
click at [896, 125] on link "Go to topic" at bounding box center [922, 133] width 161 height 39
